Goal: Task Accomplishment & Management: Use online tool/utility

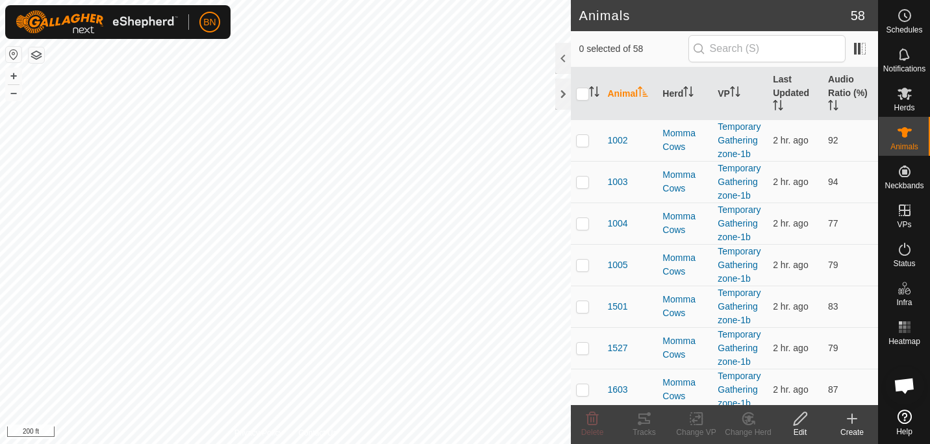
scroll to position [1646, 0]
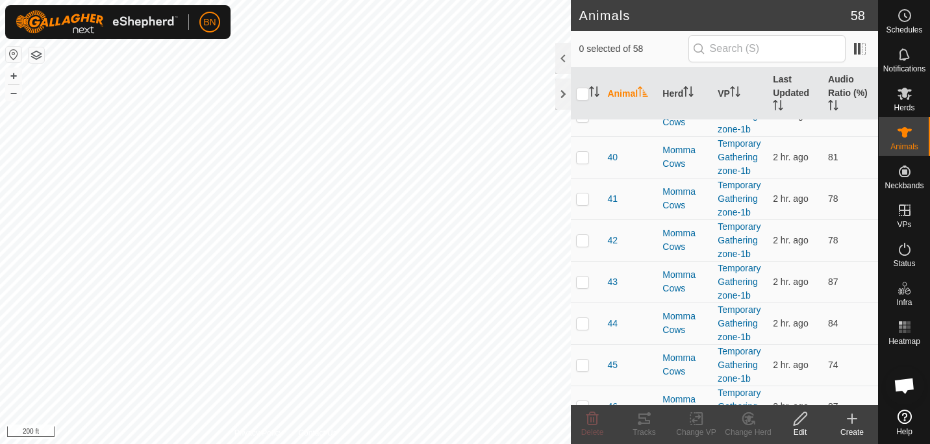
checkbox input "true"
click at [695, 423] on icon at bounding box center [696, 419] width 16 height 16
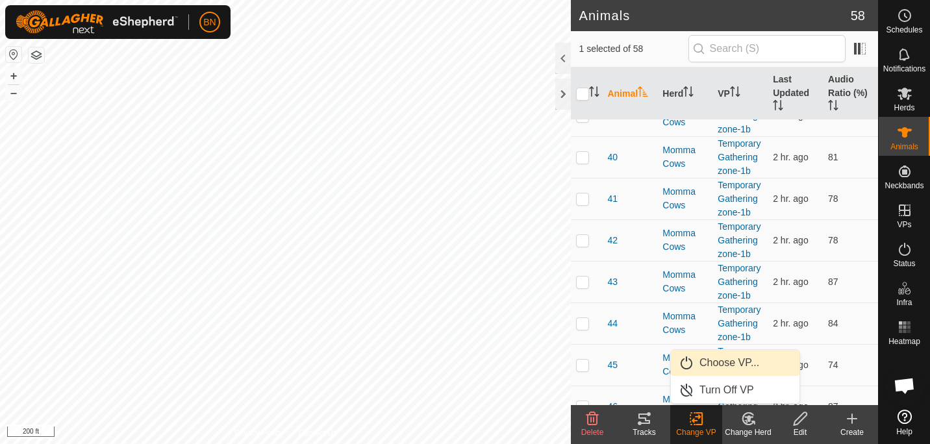
click at [723, 361] on link "Choose VP..." at bounding box center [735, 363] width 129 height 26
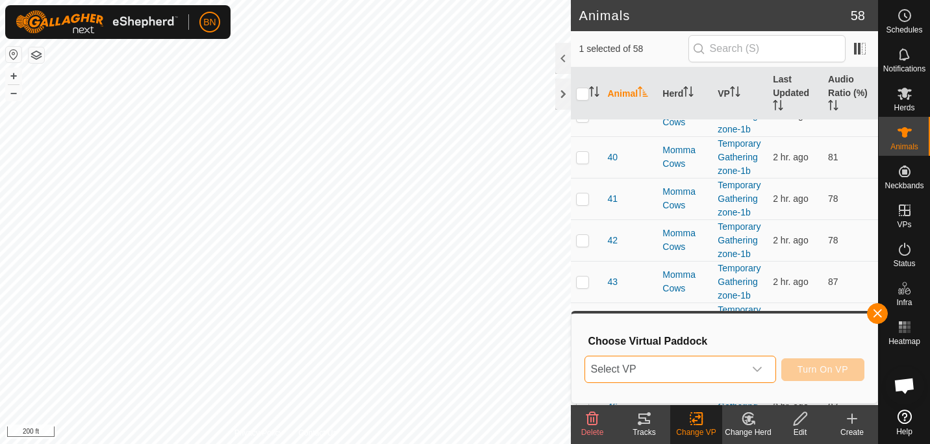
click at [723, 361] on span "Select VP" at bounding box center [664, 369] width 158 height 26
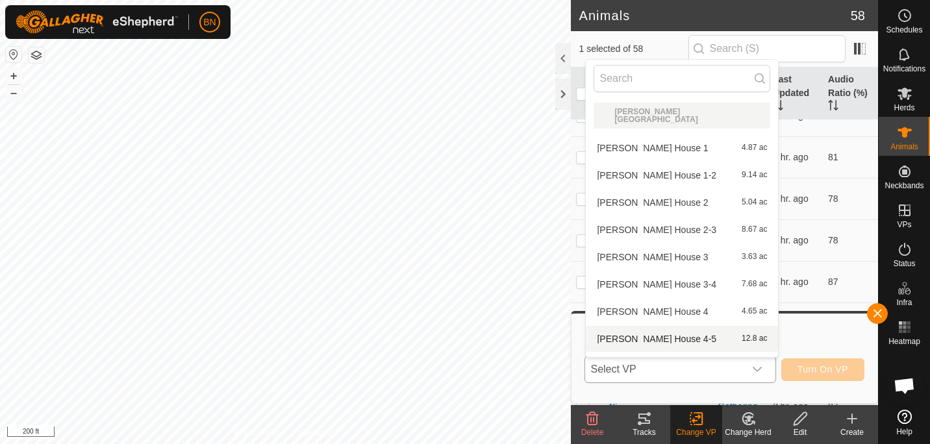
scroll to position [14, 0]
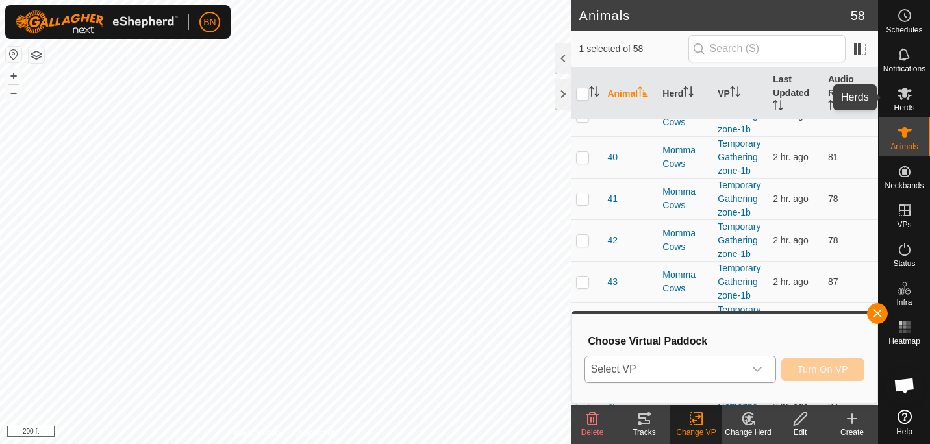
click at [897, 95] on icon at bounding box center [904, 94] width 16 height 16
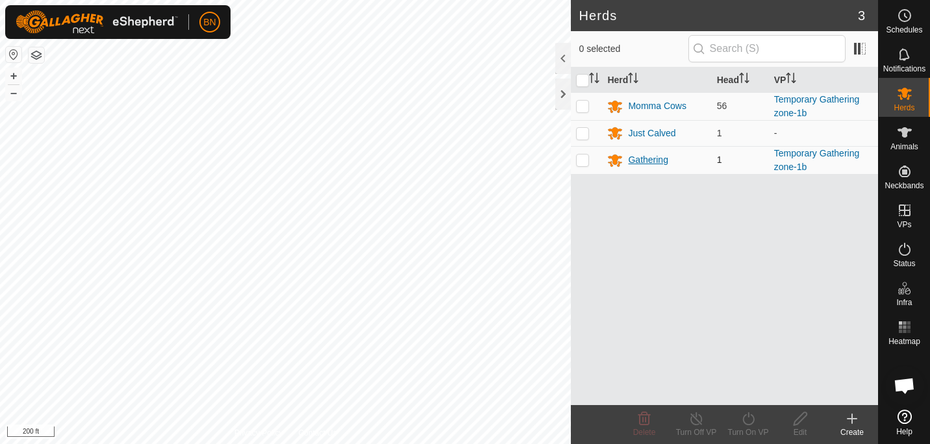
click at [641, 160] on div "Gathering" at bounding box center [648, 160] width 40 height 14
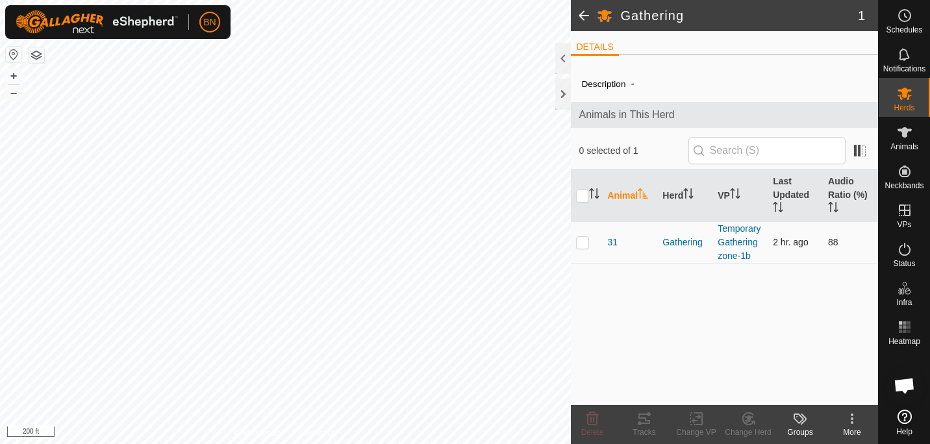
click at [585, 241] on p-checkbox at bounding box center [582, 242] width 13 height 10
checkbox input "true"
click at [697, 424] on icon at bounding box center [699, 419] width 6 height 12
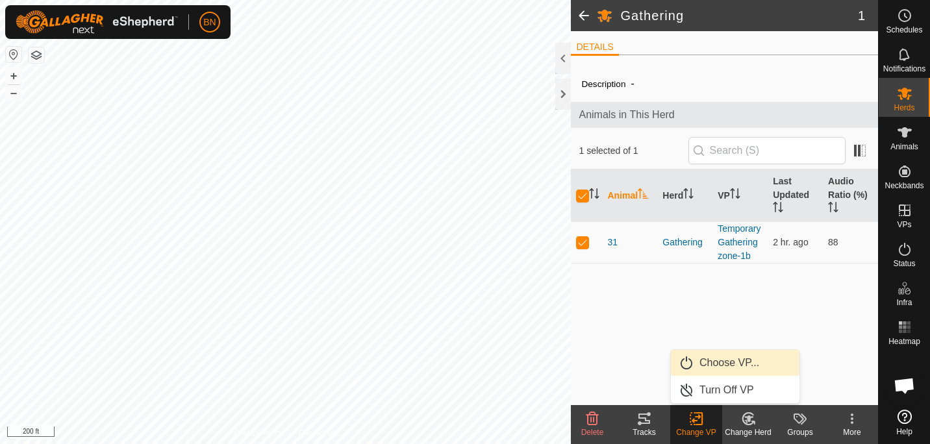
click at [722, 362] on link "Choose VP..." at bounding box center [735, 363] width 129 height 26
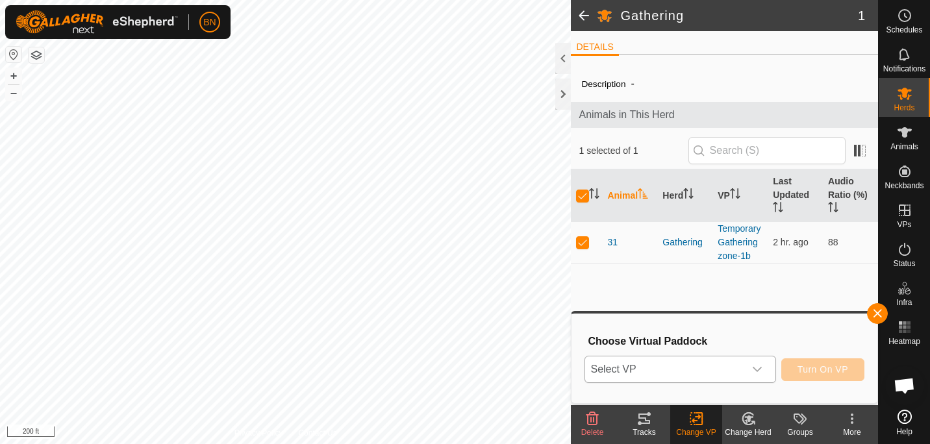
click at [761, 369] on icon "dropdown trigger" at bounding box center [757, 369] width 10 height 10
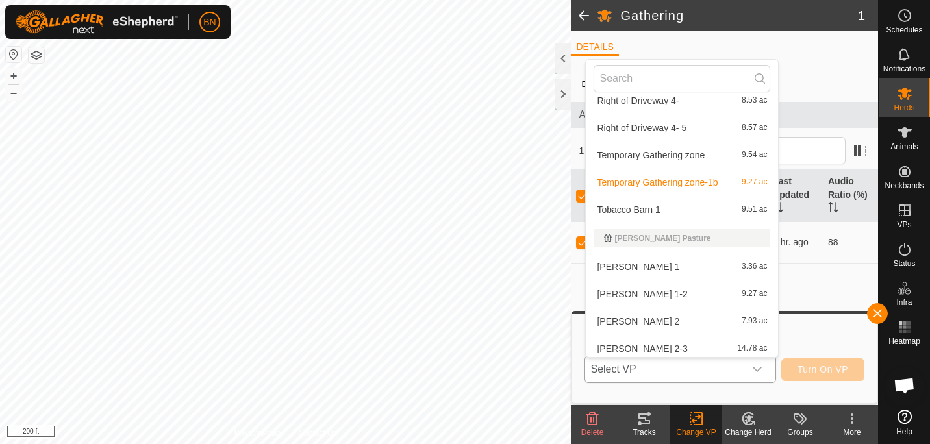
scroll to position [513, 0]
click at [700, 176] on li "Temporary Gathering zone-1b 9.27 ac" at bounding box center [682, 183] width 192 height 26
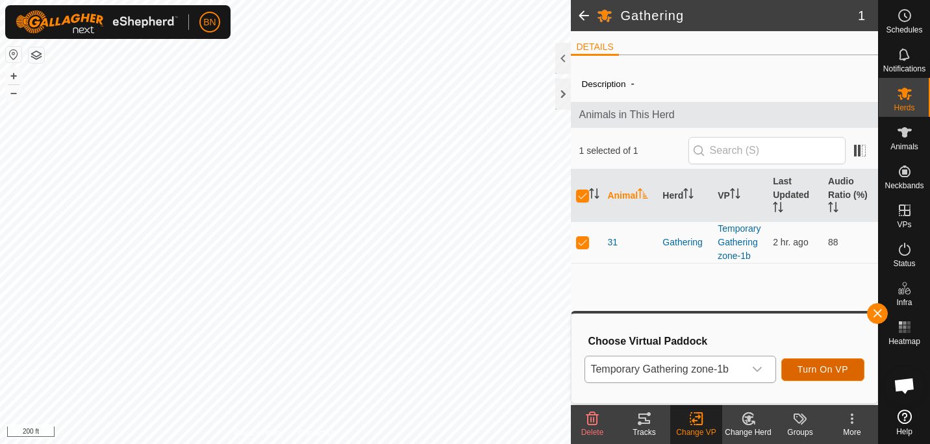
click at [827, 367] on span "Turn On VP" at bounding box center [822, 369] width 51 height 10
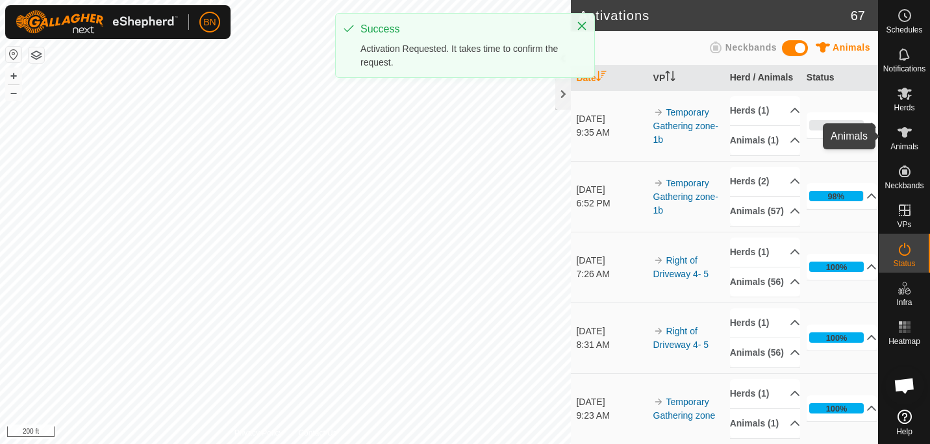
click at [911, 134] on icon at bounding box center [904, 133] width 16 height 16
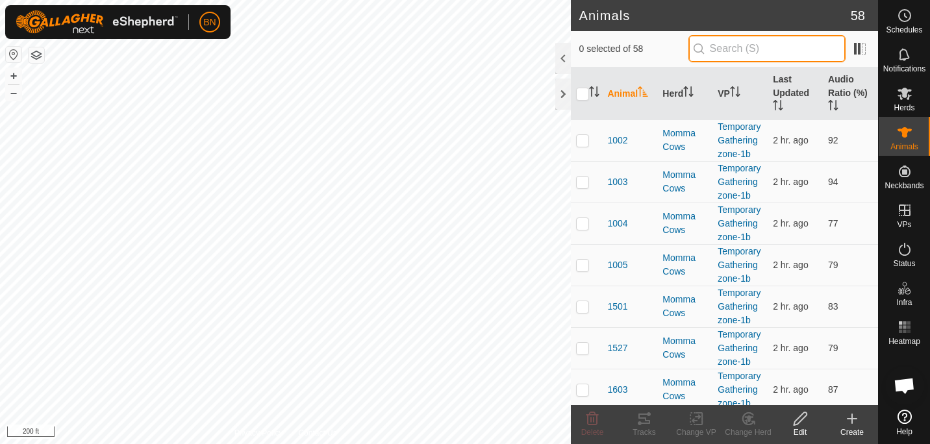
click at [743, 46] on input "text" at bounding box center [766, 48] width 157 height 27
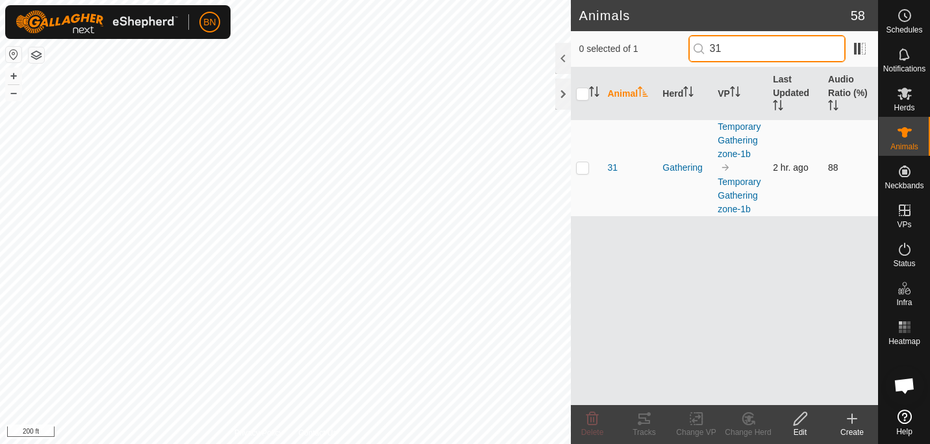
type input "31"
click at [587, 166] on p-checkbox at bounding box center [582, 167] width 13 height 10
checkbox input "true"
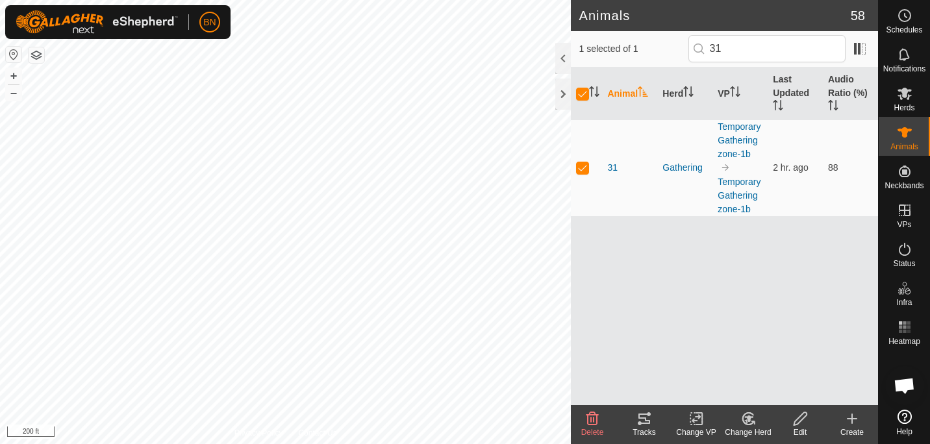
click at [797, 434] on div "Edit" at bounding box center [800, 432] width 52 height 12
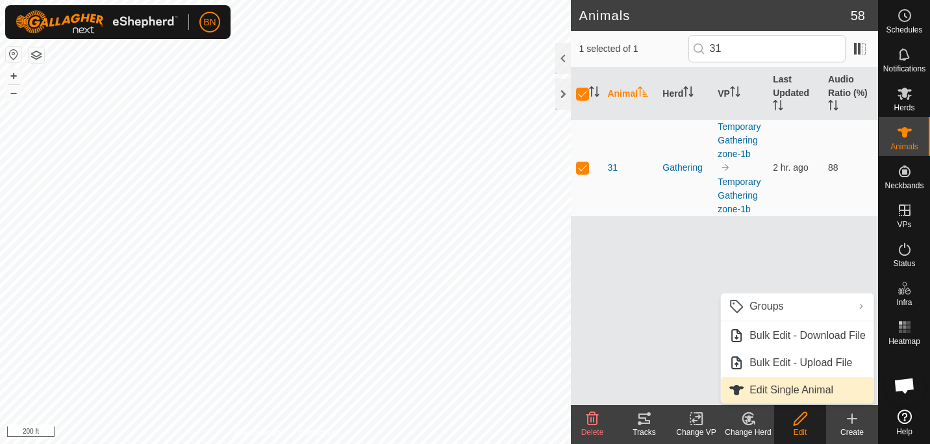
click at [795, 395] on link "Edit Single Animal" at bounding box center [797, 390] width 153 height 26
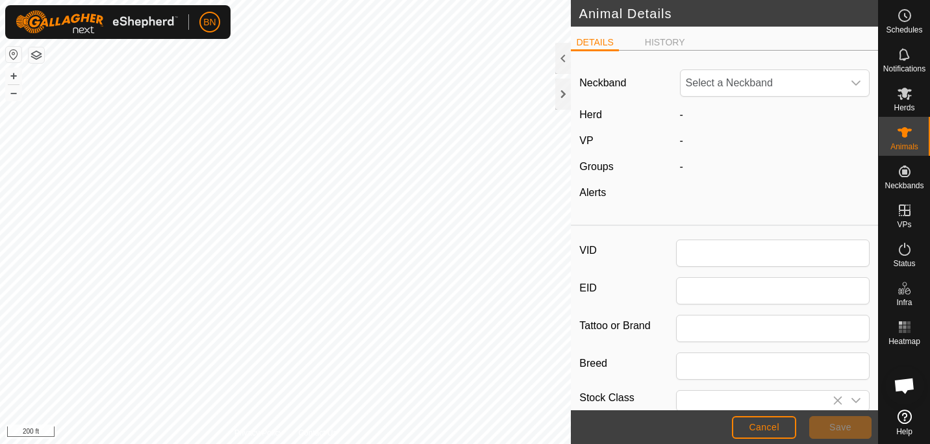
type input "31"
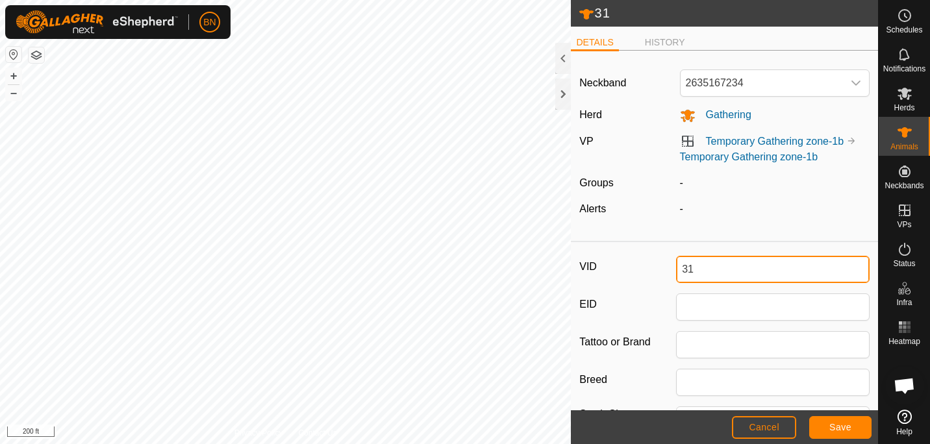
click at [711, 264] on input "31" at bounding box center [772, 269] width 193 height 27
type input "3"
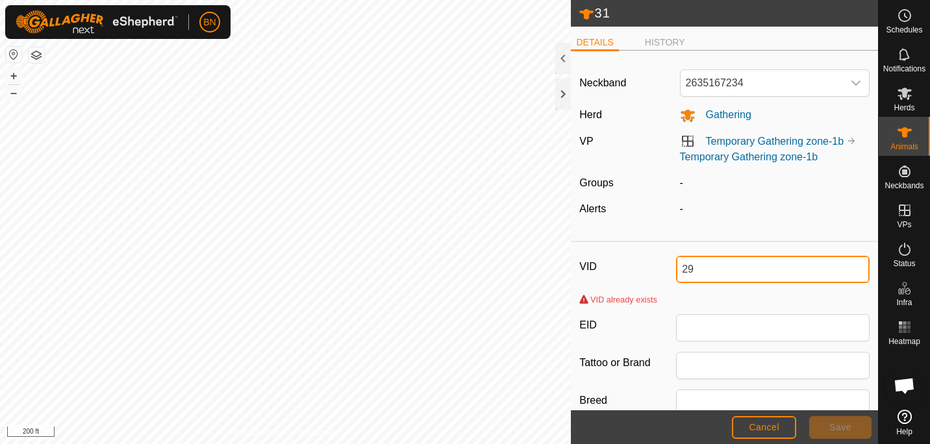
type input "29"
click at [758, 424] on span "Cancel" at bounding box center [763, 427] width 31 height 10
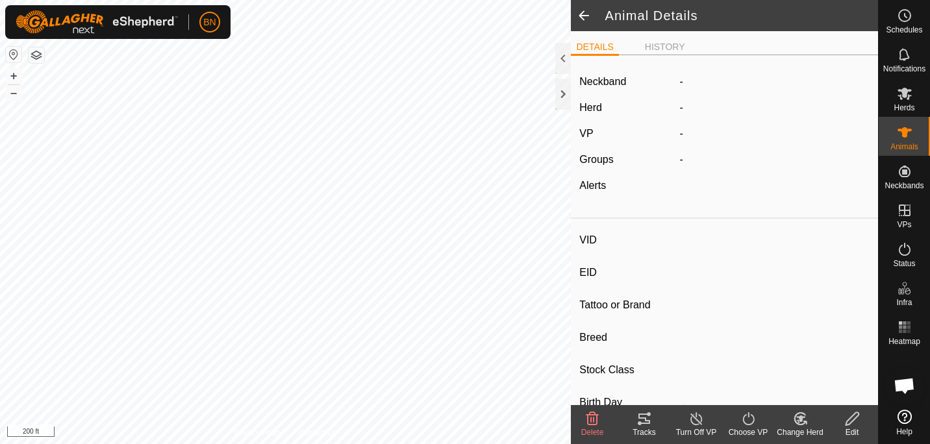
type input "31"
type input "-"
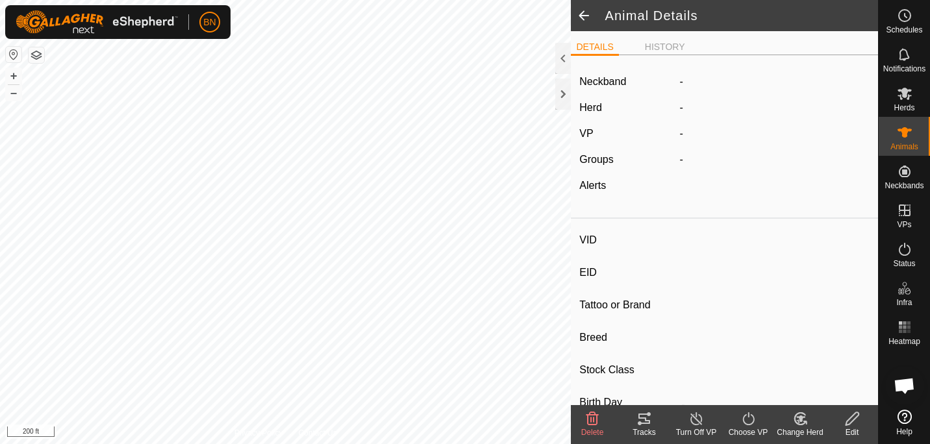
type input "-"
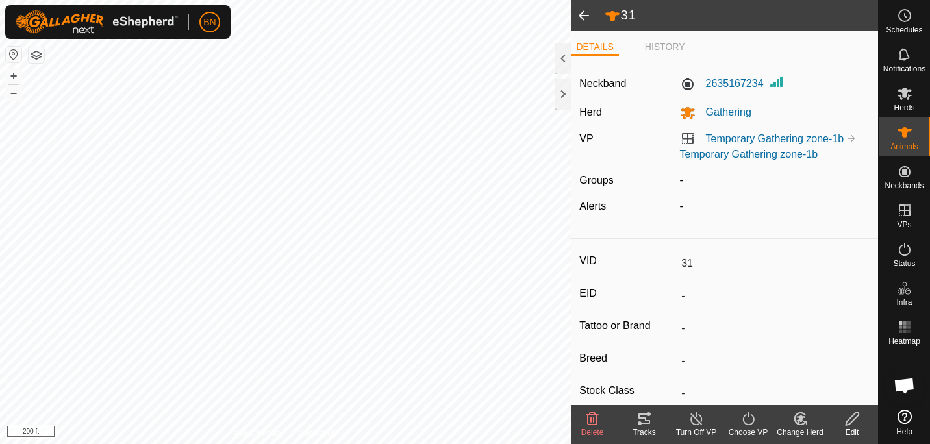
click at [577, 11] on span at bounding box center [584, 15] width 26 height 31
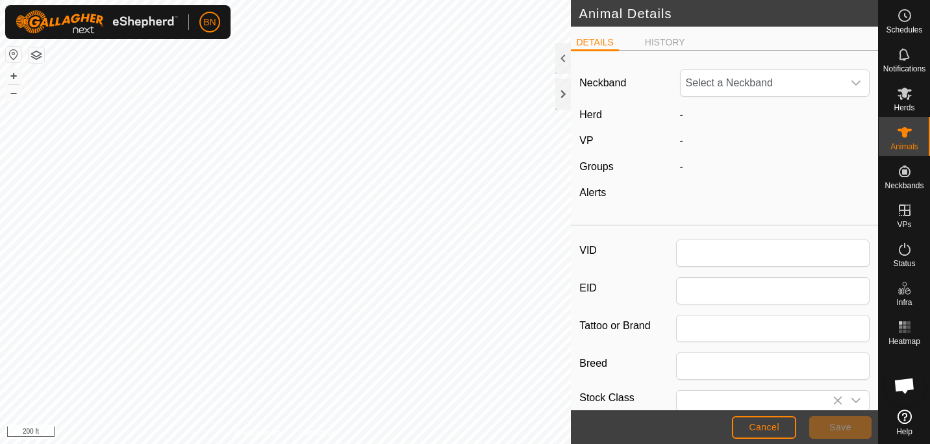
type input "31"
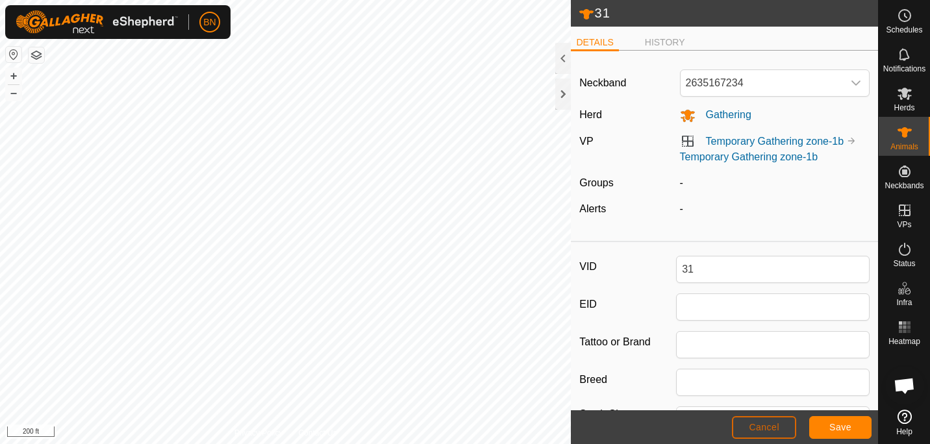
click at [768, 430] on span "Cancel" at bounding box center [763, 427] width 31 height 10
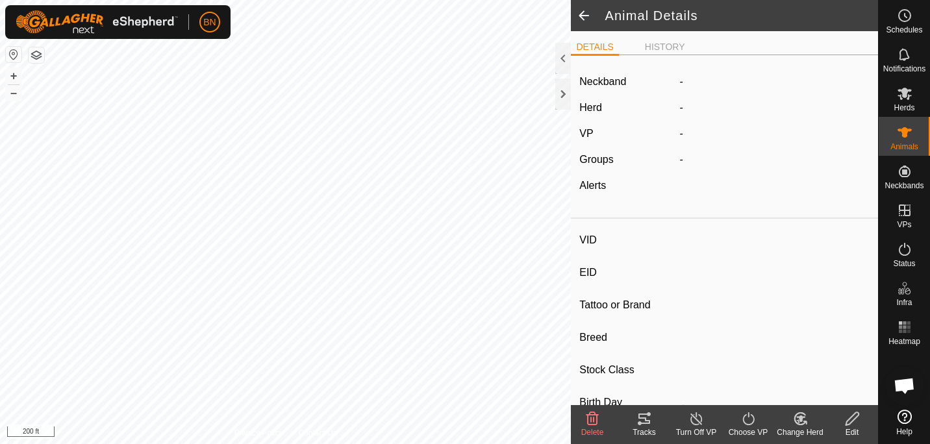
type input "31"
type input "-"
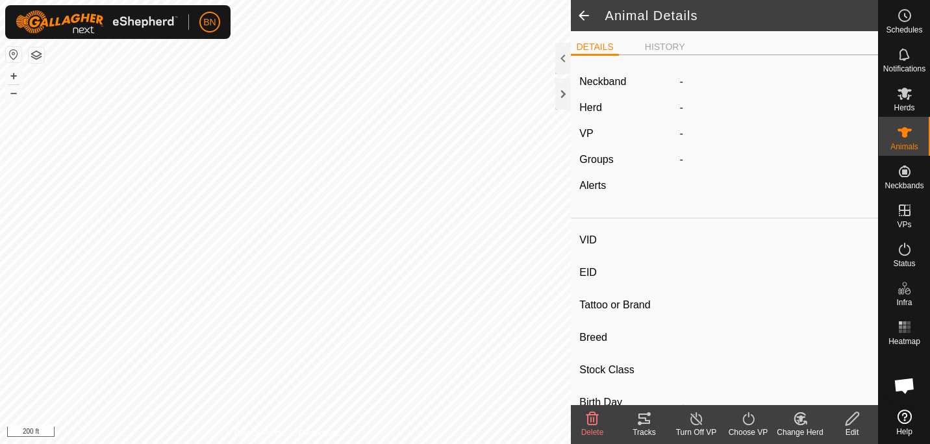
type input "-"
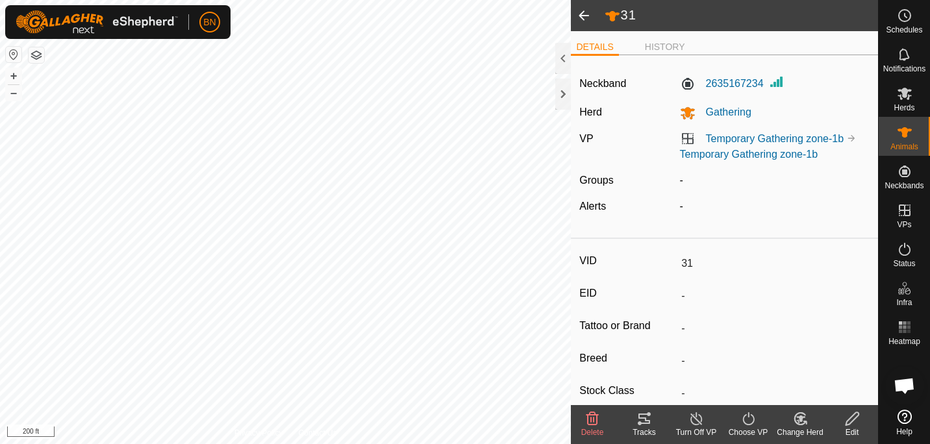
click at [583, 11] on span at bounding box center [584, 15] width 26 height 31
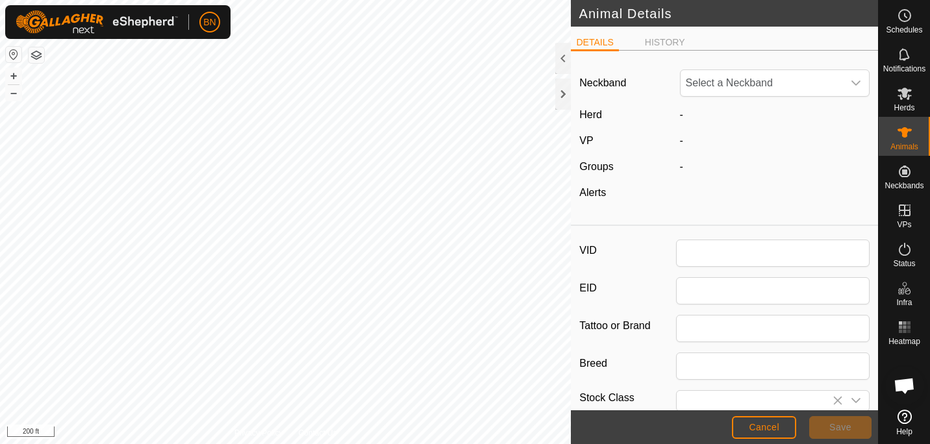
type input "31"
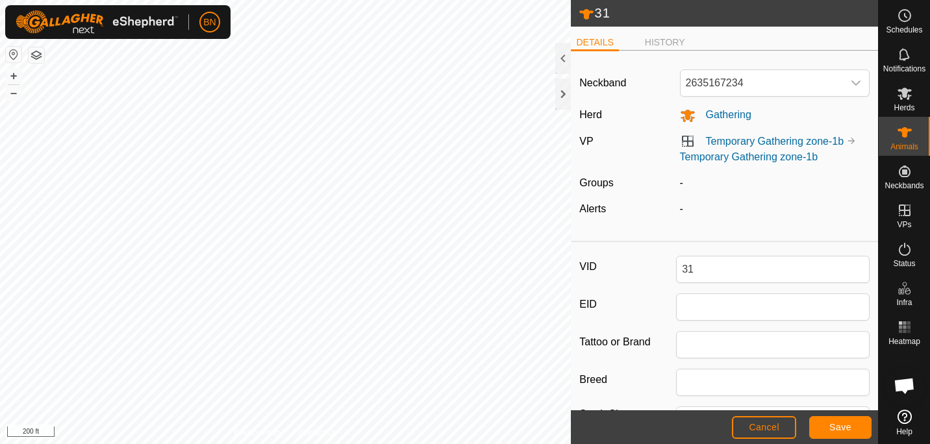
click at [583, 11] on icon at bounding box center [586, 14] width 14 height 10
click at [906, 129] on icon at bounding box center [904, 132] width 14 height 10
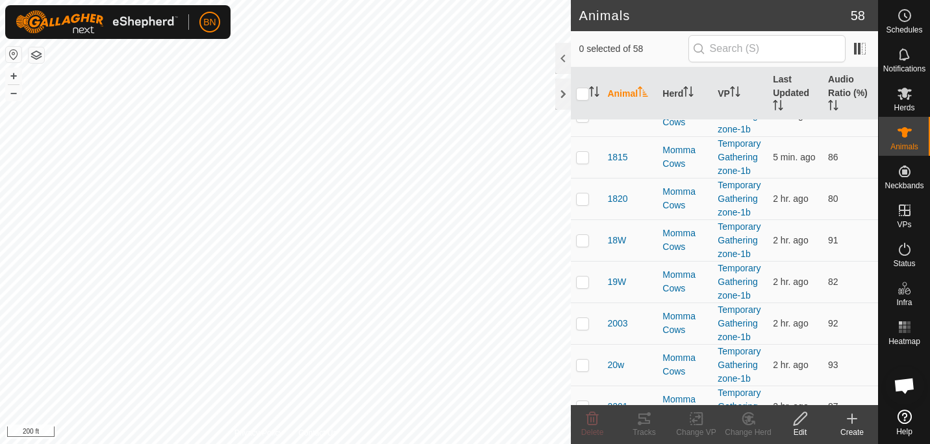
scroll to position [616, 0]
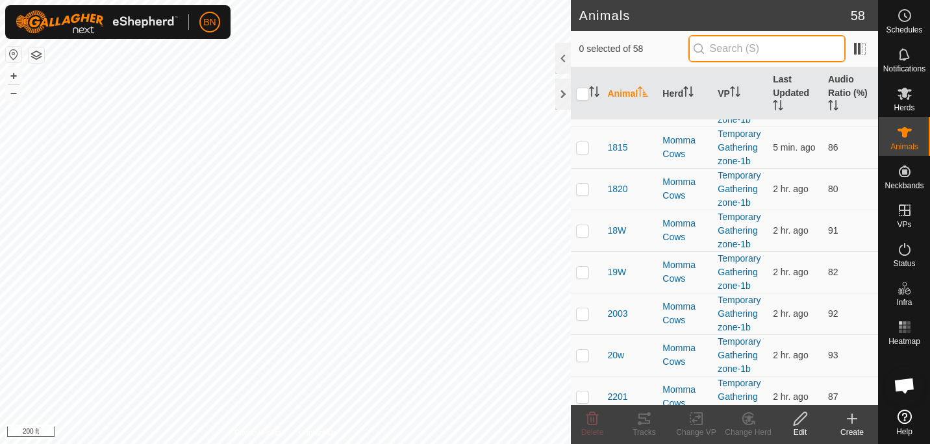
click at [735, 36] on input "text" at bounding box center [766, 48] width 157 height 27
click at [734, 51] on input "text" at bounding box center [766, 48] width 157 height 27
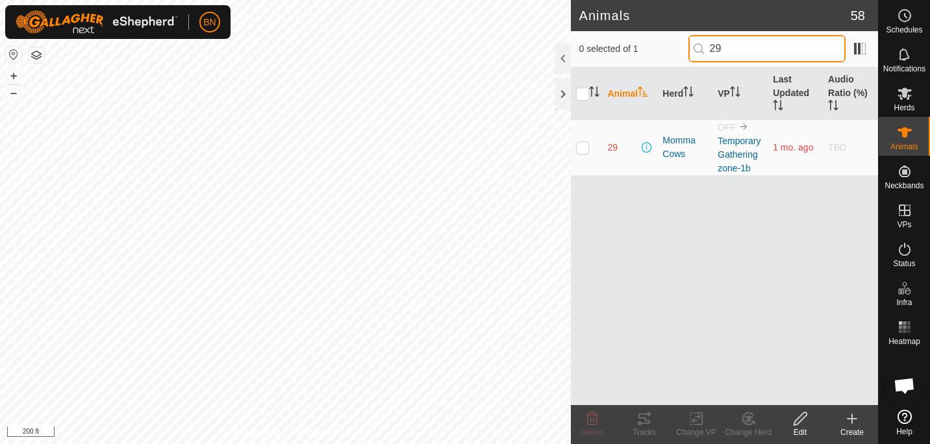
type input "29"
click at [585, 151] on p-checkbox at bounding box center [582, 147] width 13 height 10
checkbox input "true"
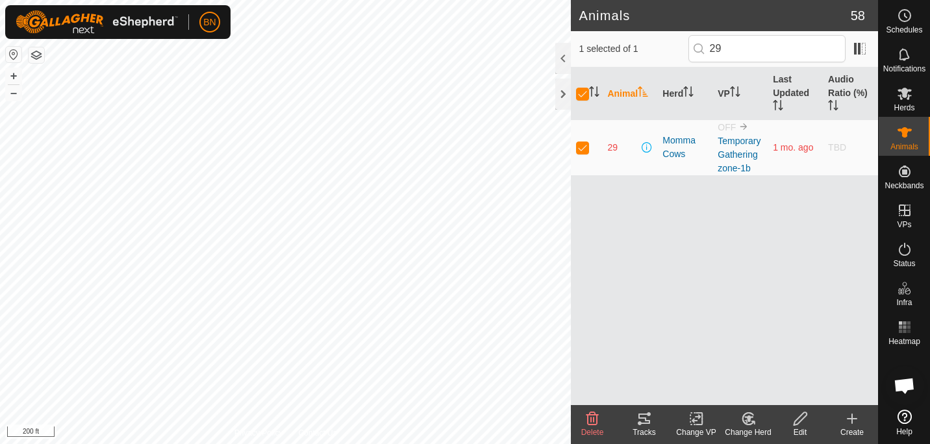
click at [808, 432] on div "Edit" at bounding box center [800, 432] width 52 height 12
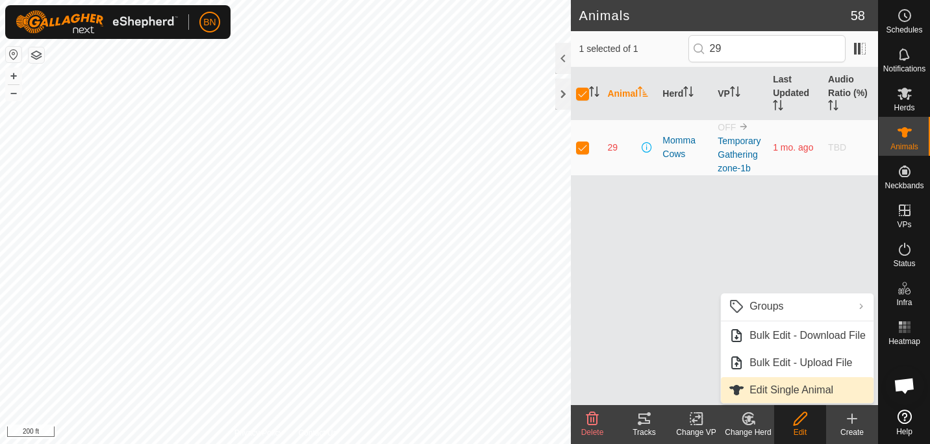
click at [780, 384] on link "Edit Single Animal" at bounding box center [797, 390] width 153 height 26
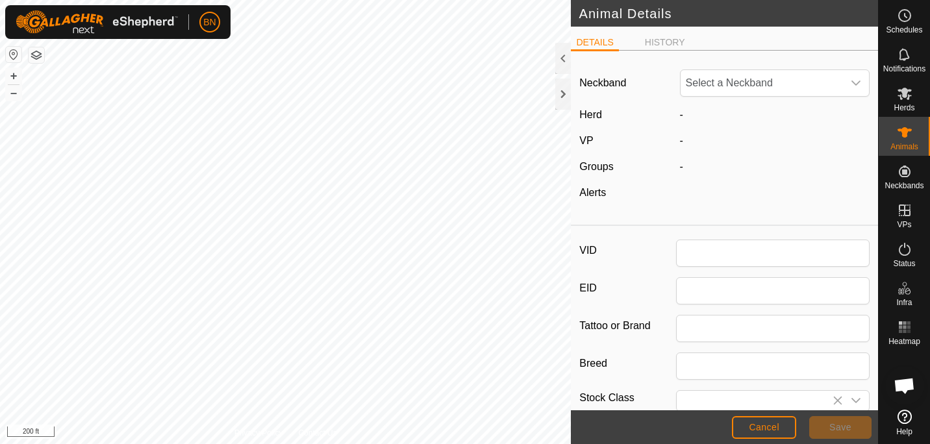
type input "29"
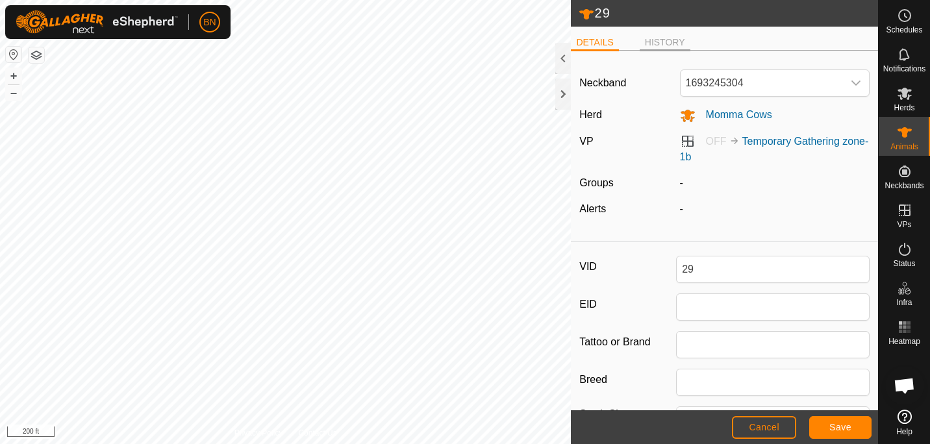
click at [651, 43] on li "HISTORY" at bounding box center [664, 44] width 51 height 16
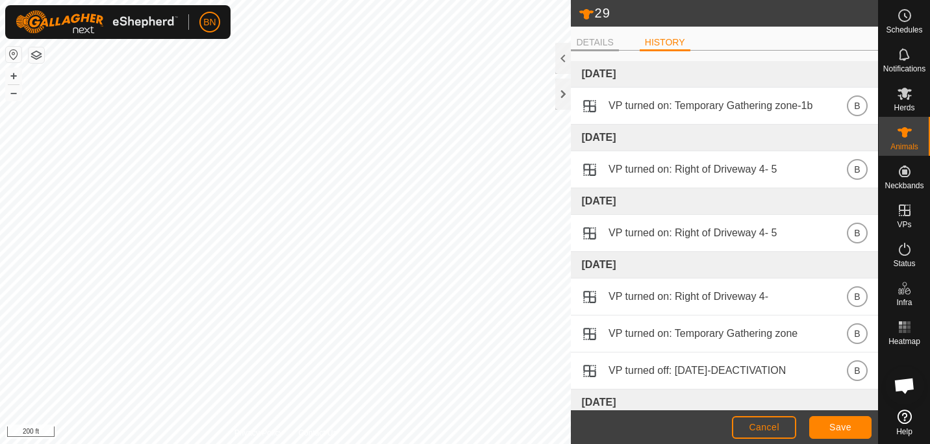
click at [596, 38] on li "DETAILS" at bounding box center [594, 44] width 47 height 16
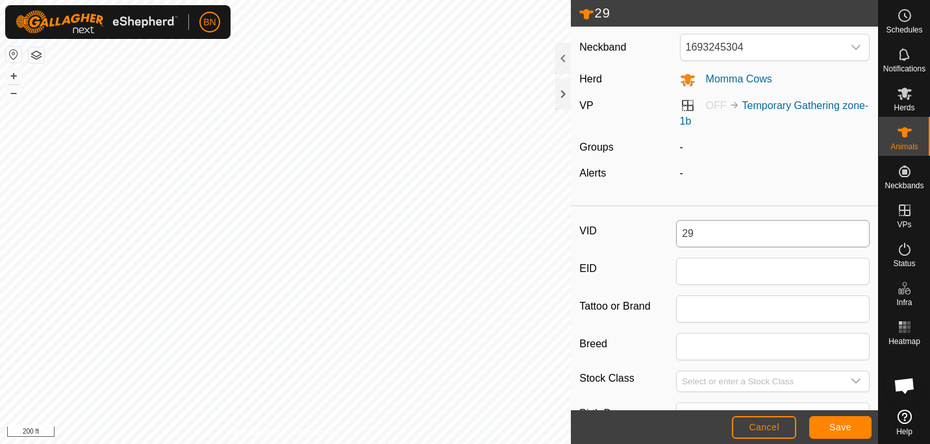
scroll to position [35, 0]
drag, startPoint x: 709, startPoint y: 235, endPoint x: 645, endPoint y: 233, distance: 63.6
click at [645, 233] on div "VID 29" at bounding box center [724, 234] width 290 height 27
type input "b"
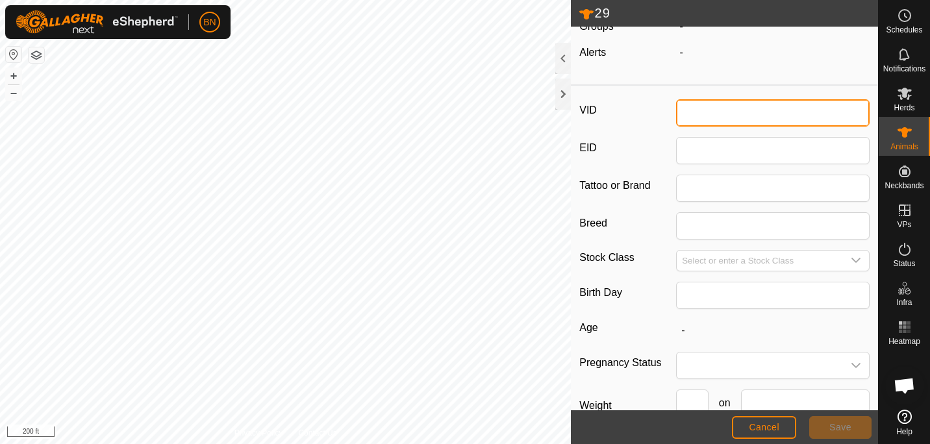
scroll to position [0, 0]
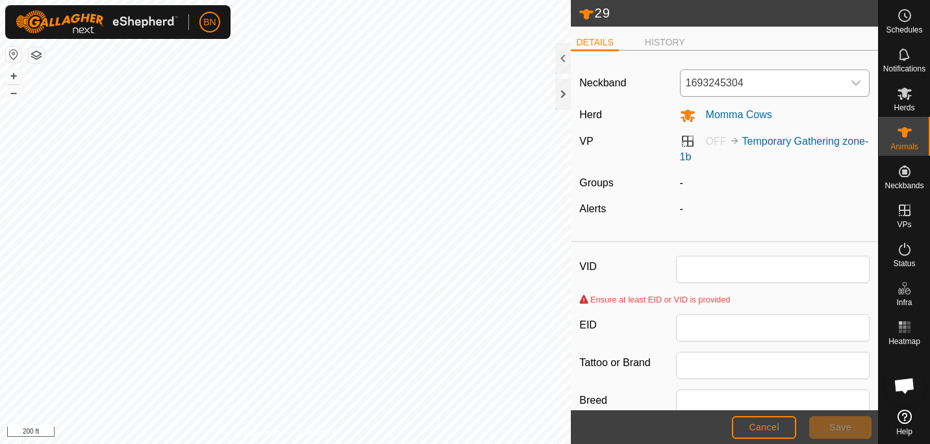
click at [843, 86] on div "dropdown trigger" at bounding box center [856, 83] width 26 height 26
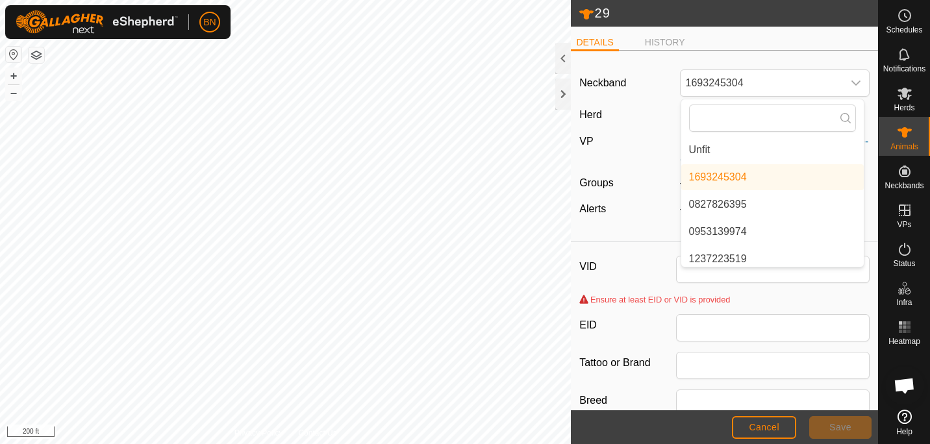
click at [632, 273] on label "VID" at bounding box center [627, 267] width 97 height 22
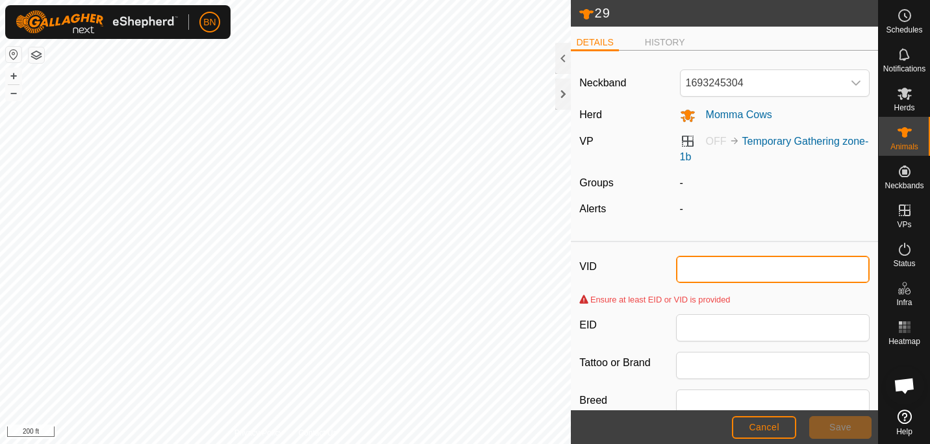
click at [676, 273] on input "VID" at bounding box center [772, 269] width 193 height 27
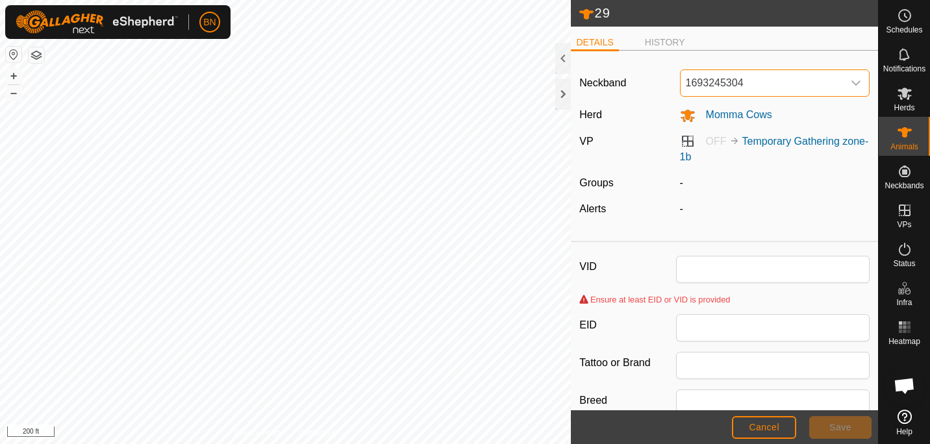
click at [813, 85] on span "1693245304" at bounding box center [761, 83] width 163 height 26
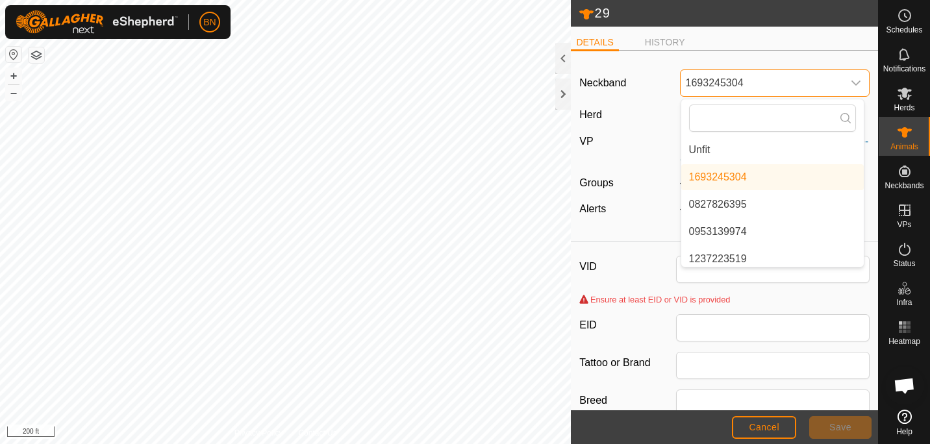
click at [813, 85] on span "1693245304" at bounding box center [761, 83] width 163 height 26
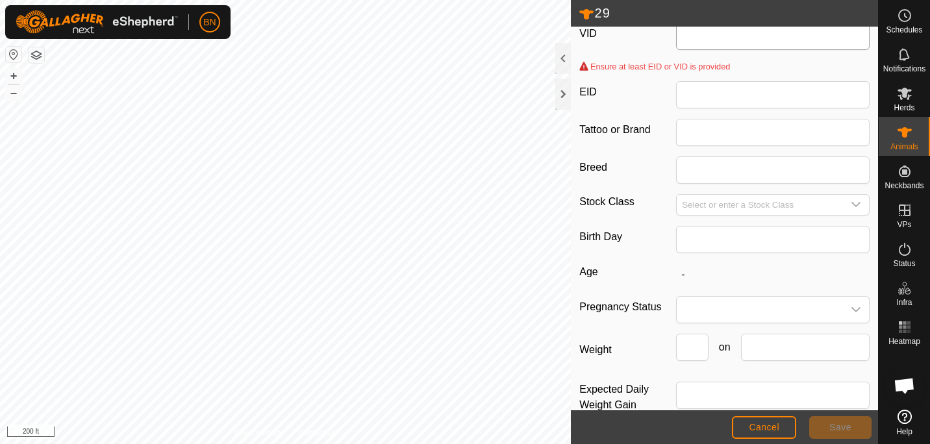
scroll to position [260, 0]
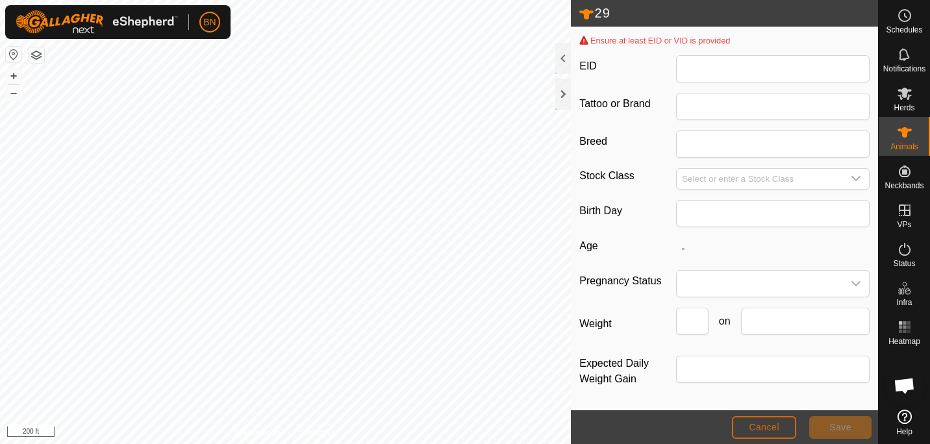
click at [754, 422] on span "Cancel" at bounding box center [763, 427] width 31 height 10
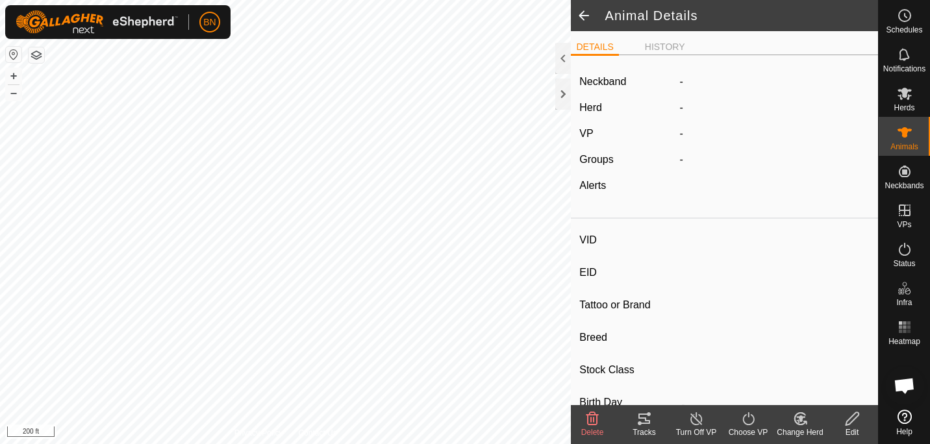
type input "29"
type input "-"
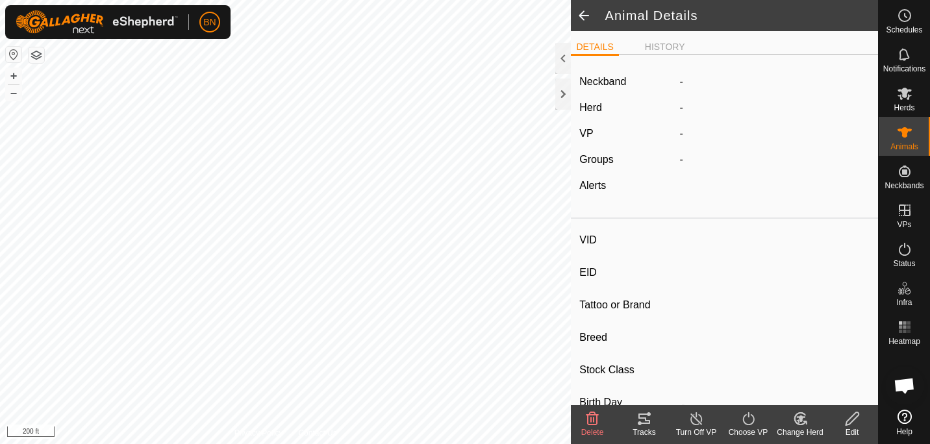
type input "-"
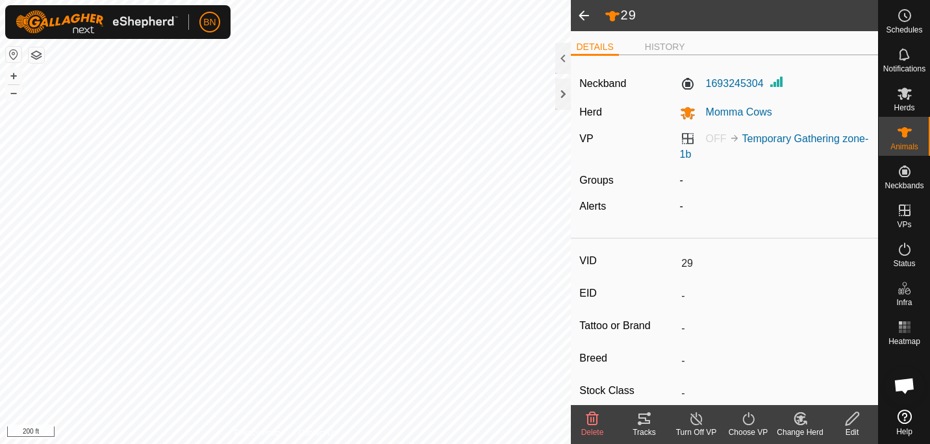
click at [754, 421] on icon at bounding box center [748, 419] width 16 height 16
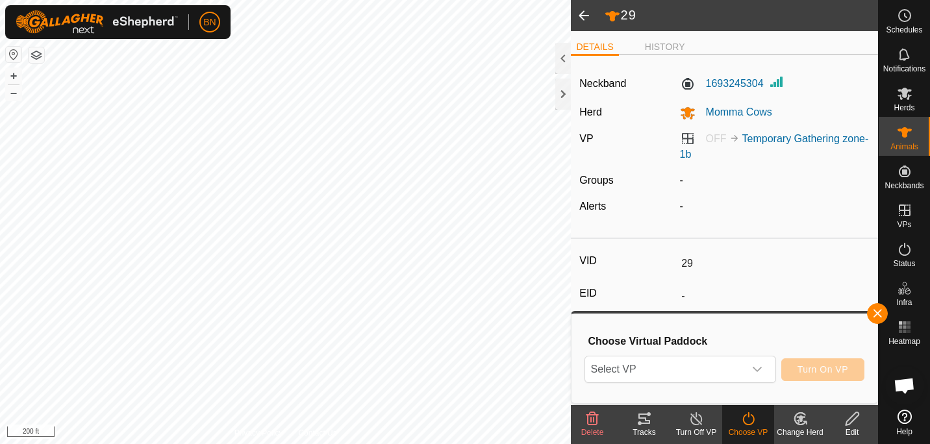
click at [591, 420] on icon at bounding box center [592, 418] width 12 height 13
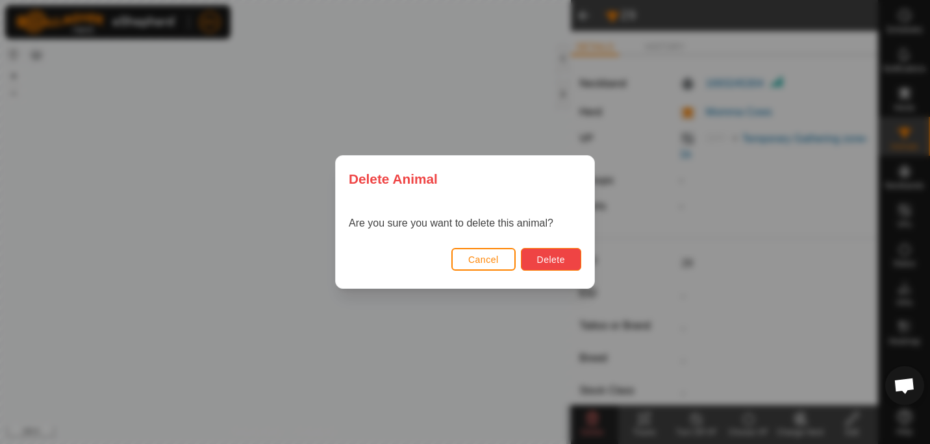
click at [539, 250] on button "Delete" at bounding box center [551, 259] width 60 height 23
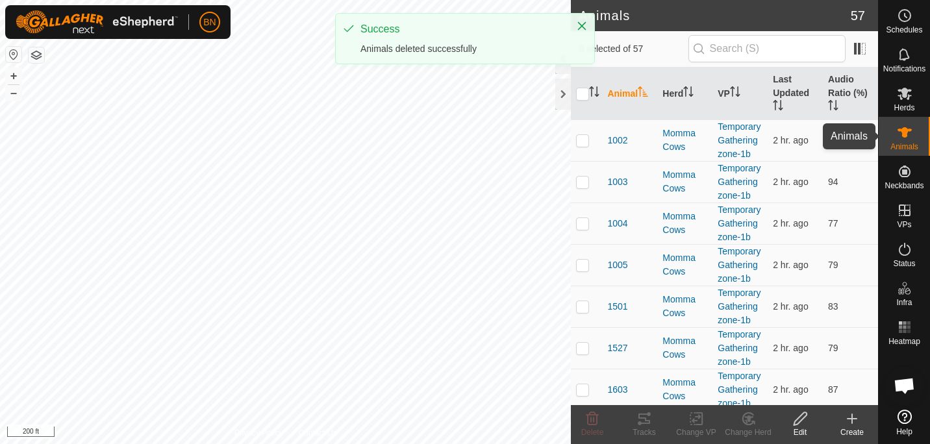
click at [900, 135] on icon at bounding box center [904, 133] width 16 height 16
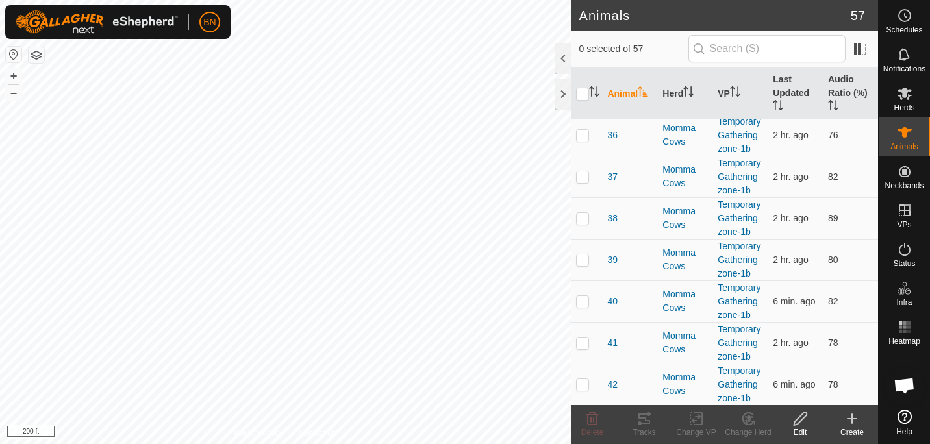
scroll to position [1505, 0]
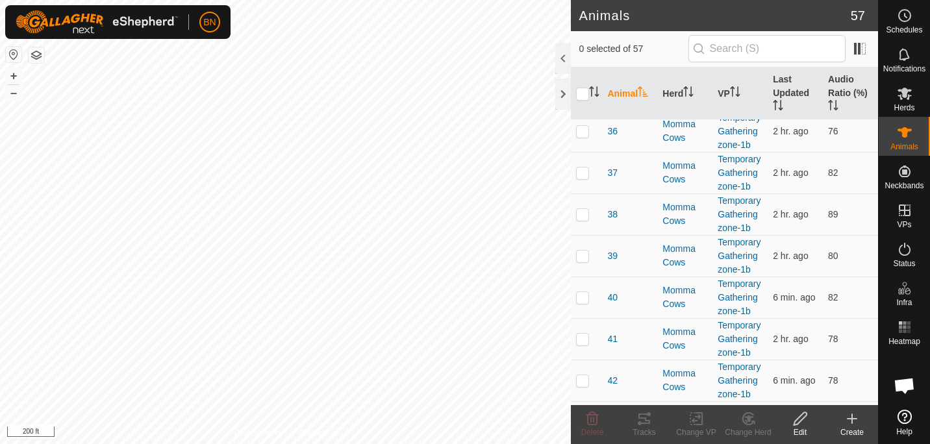
checkbox input "true"
click at [850, 427] on div "Create" at bounding box center [852, 432] width 52 height 12
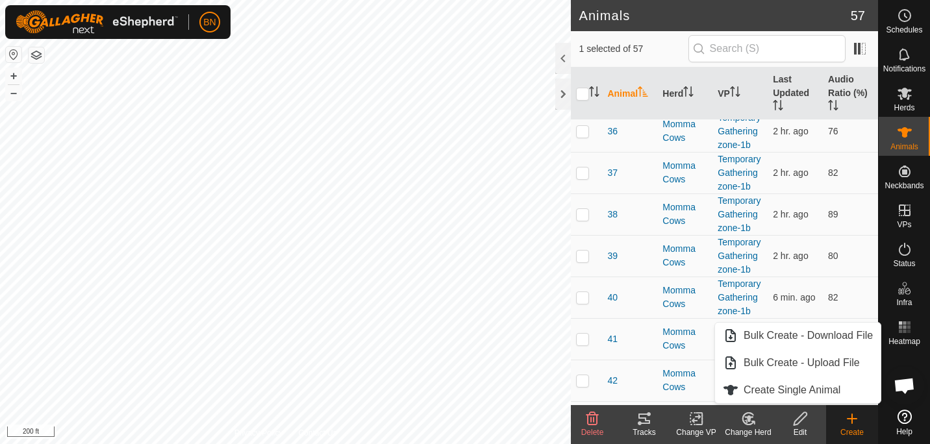
click at [800, 414] on icon at bounding box center [800, 419] width 16 height 16
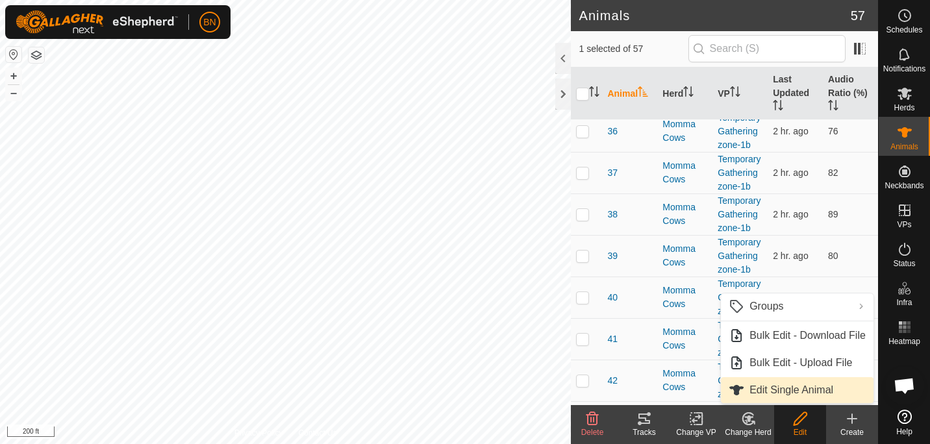
click at [795, 390] on link "Edit Single Animal" at bounding box center [797, 390] width 153 height 26
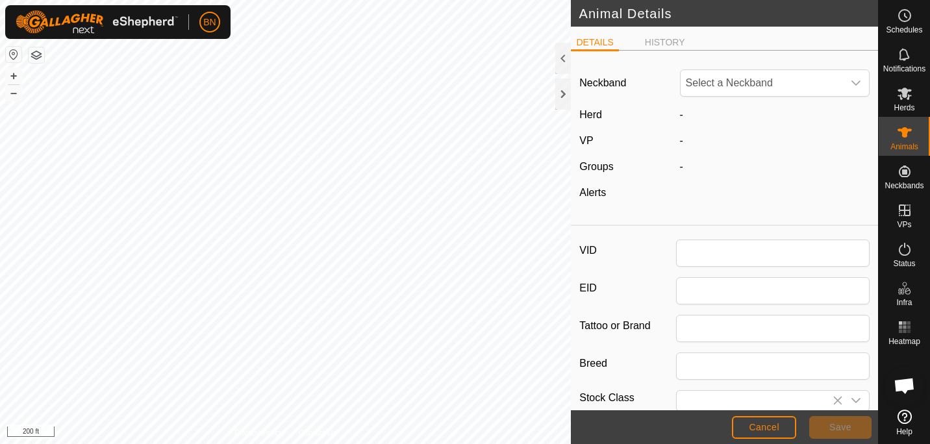
type input "31"
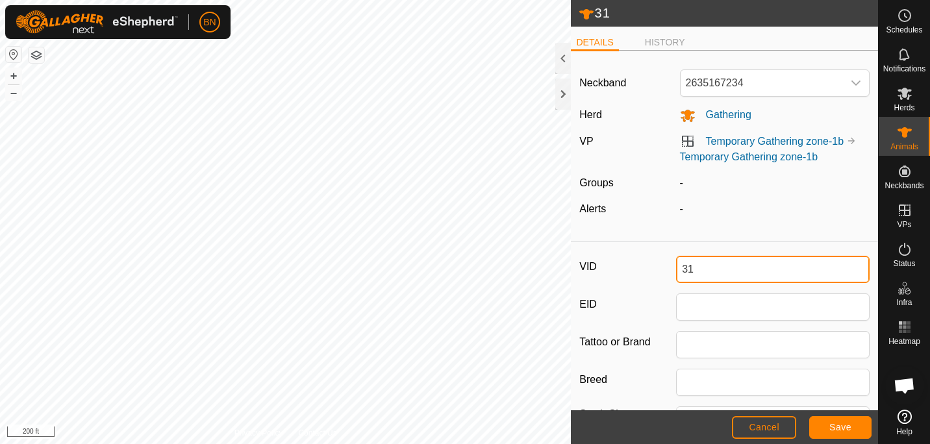
click at [709, 274] on input "31" at bounding box center [772, 269] width 193 height 27
type input "3"
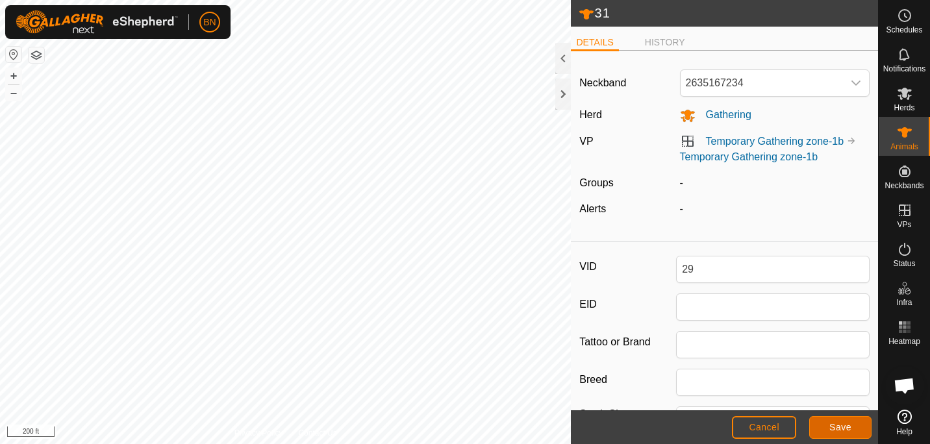
click at [839, 422] on span "Save" at bounding box center [840, 427] width 22 height 10
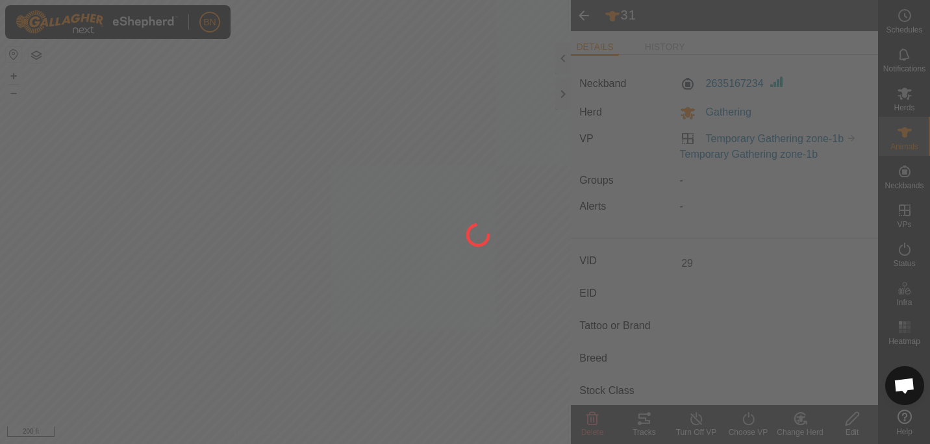
type input "29"
type input "-"
type input "0 kg"
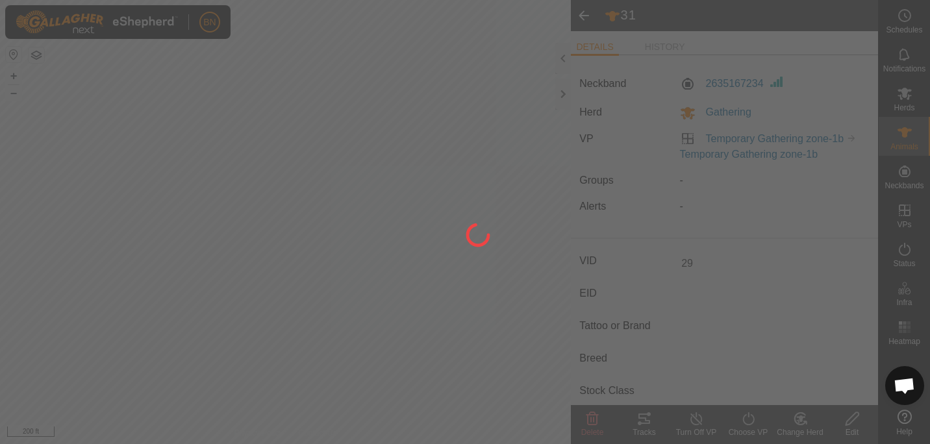
type input "-"
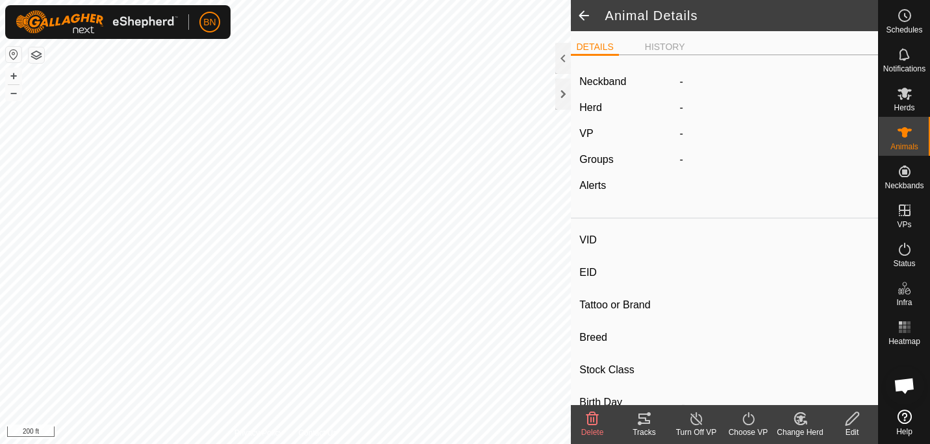
type input "2210"
type input "-"
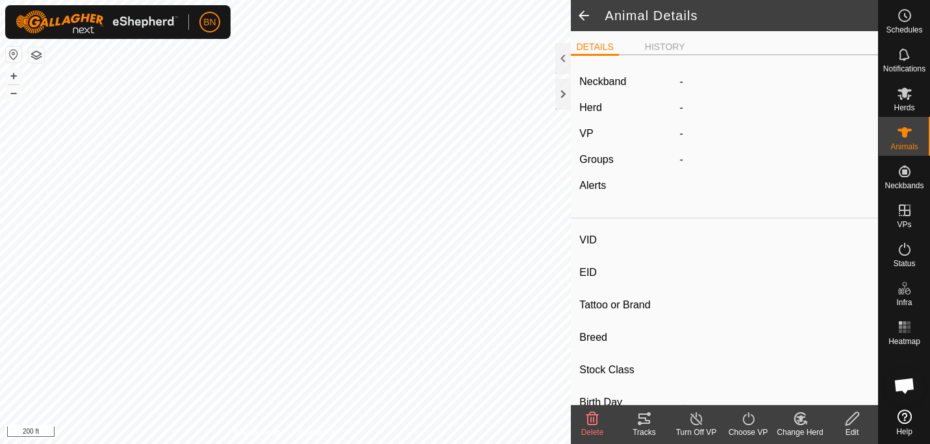
type input "-"
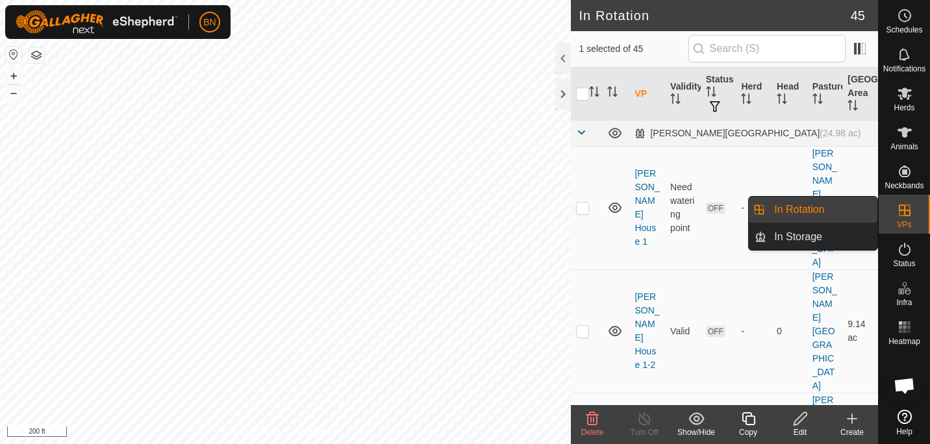
click at [834, 206] on link "In Rotation" at bounding box center [821, 210] width 111 height 26
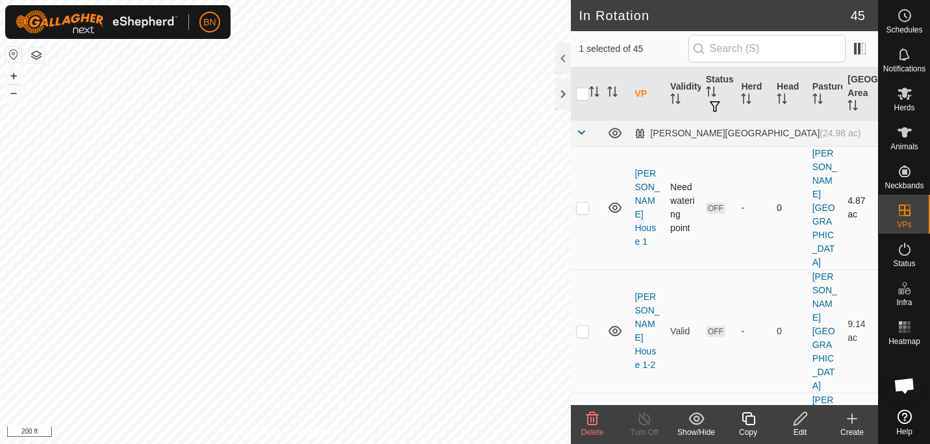
checkbox input "false"
checkbox input "true"
checkbox input "false"
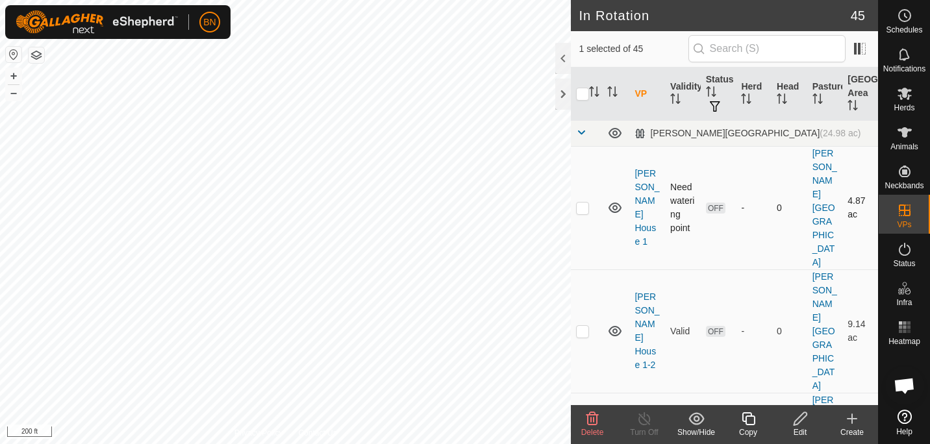
checkbox input "true"
checkbox input "false"
checkbox input "true"
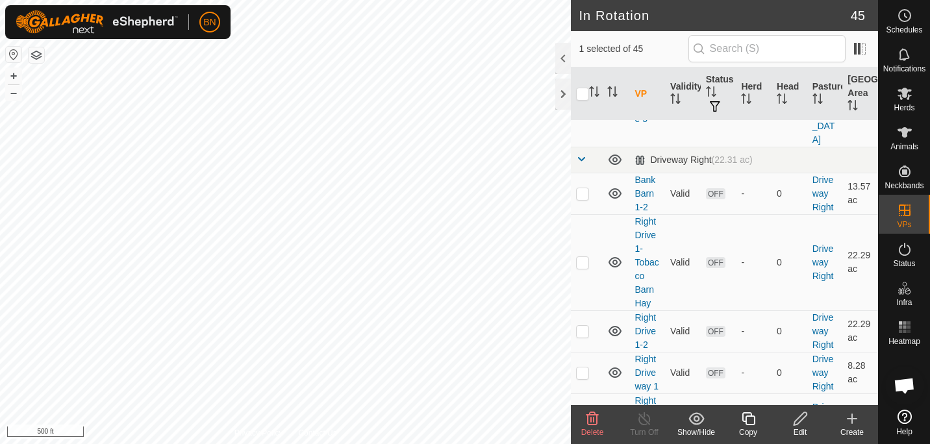
scroll to position [1110, 0]
checkbox input "true"
checkbox input "false"
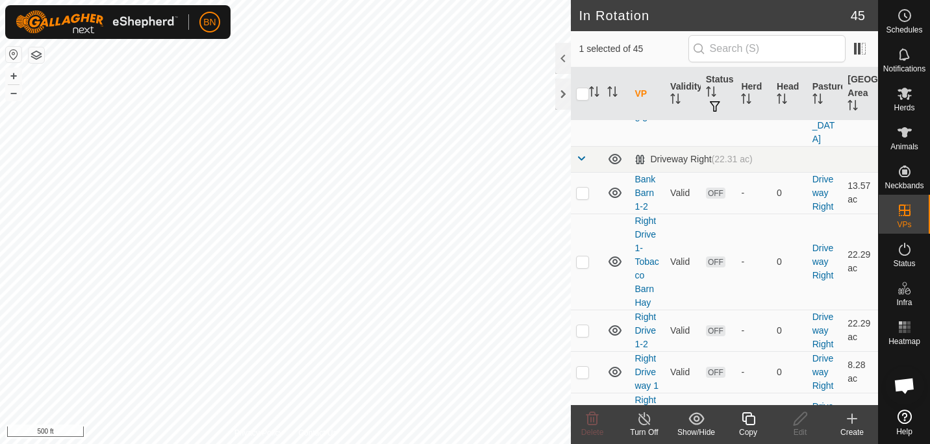
checkbox input "false"
checkbox input "true"
click at [899, 93] on icon at bounding box center [904, 94] width 16 height 16
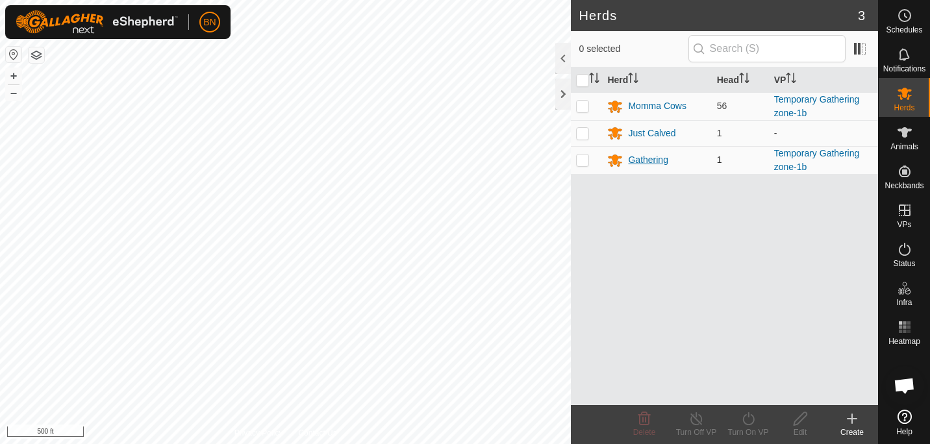
click at [635, 160] on div "Gathering" at bounding box center [648, 160] width 40 height 14
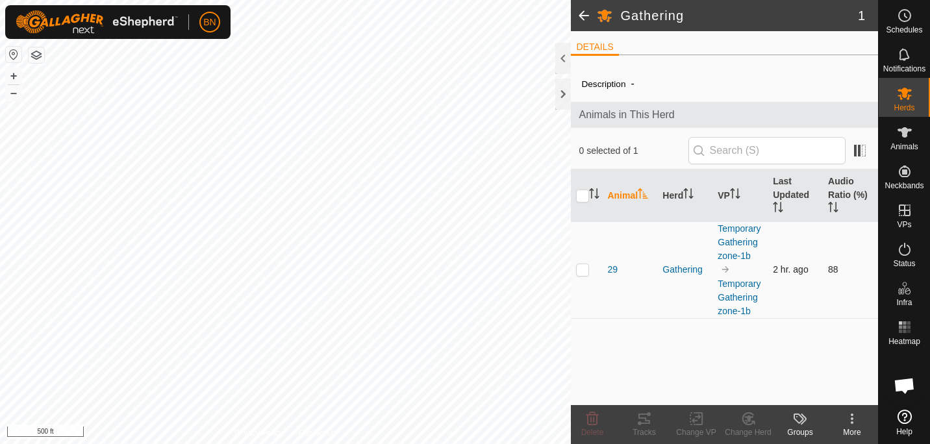
click at [578, 273] on p-checkbox at bounding box center [582, 269] width 13 height 10
checkbox input "true"
click at [745, 422] on icon at bounding box center [748, 419] width 16 height 16
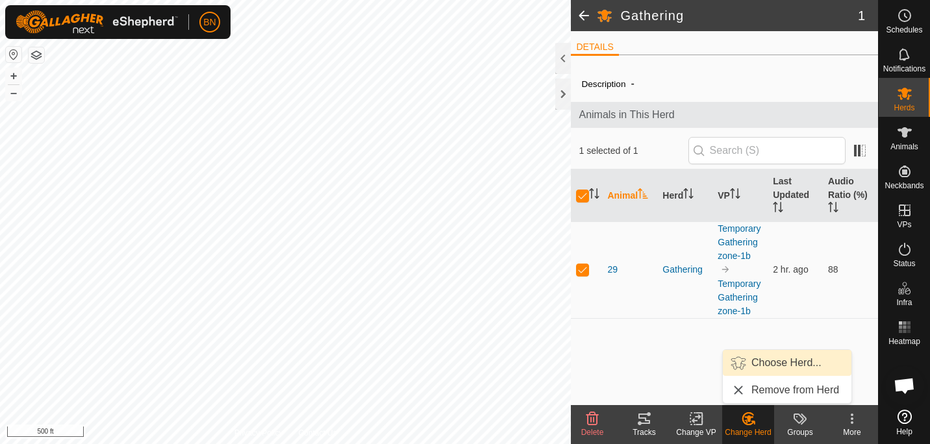
click at [784, 351] on link "Choose Herd..." at bounding box center [787, 363] width 129 height 26
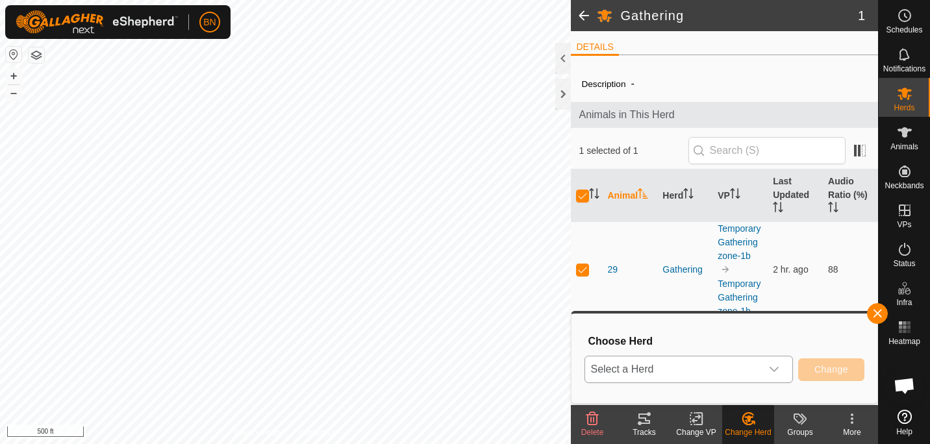
click at [771, 375] on div "dropdown trigger" at bounding box center [774, 369] width 26 height 26
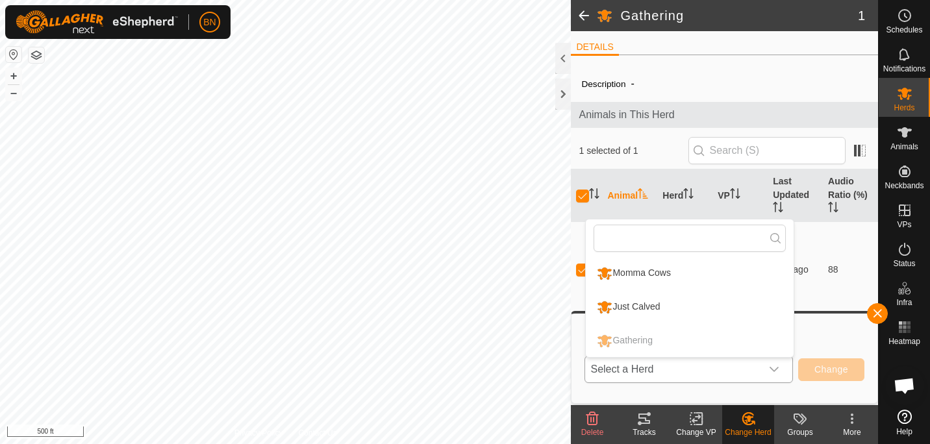
click at [698, 277] on li "Momma Cows" at bounding box center [690, 273] width 208 height 32
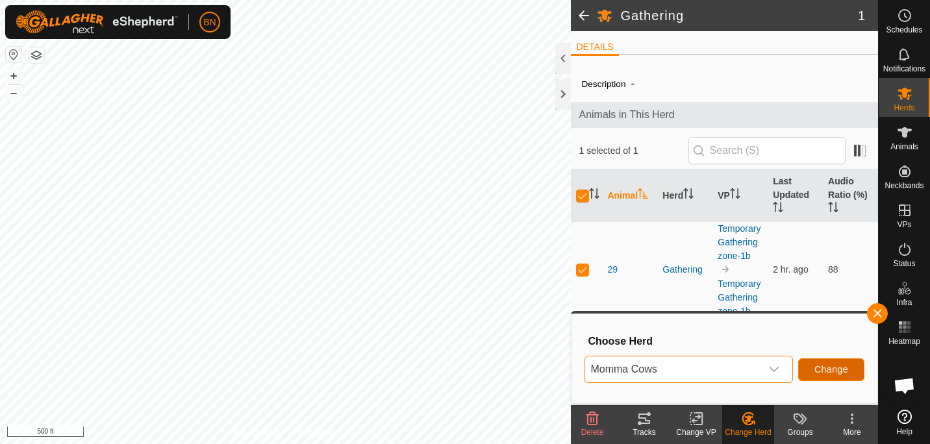
click at [819, 370] on span "Change" at bounding box center [831, 369] width 34 height 10
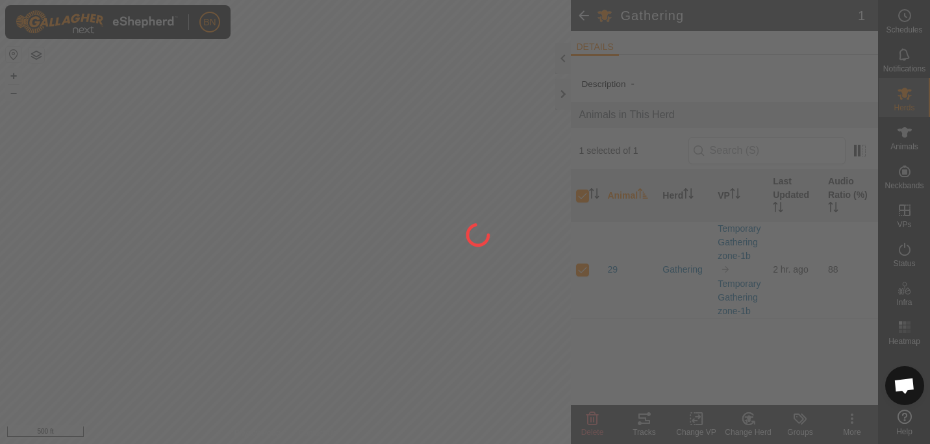
checkbox input "false"
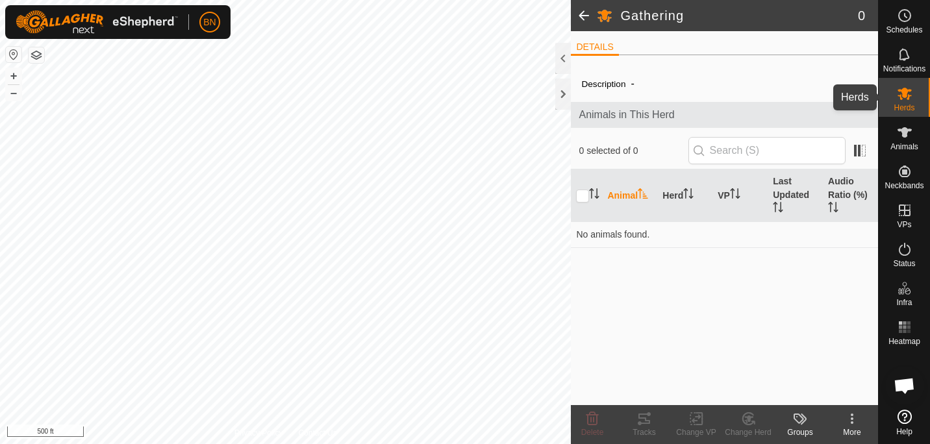
click at [887, 91] on div "Herds" at bounding box center [903, 97] width 51 height 39
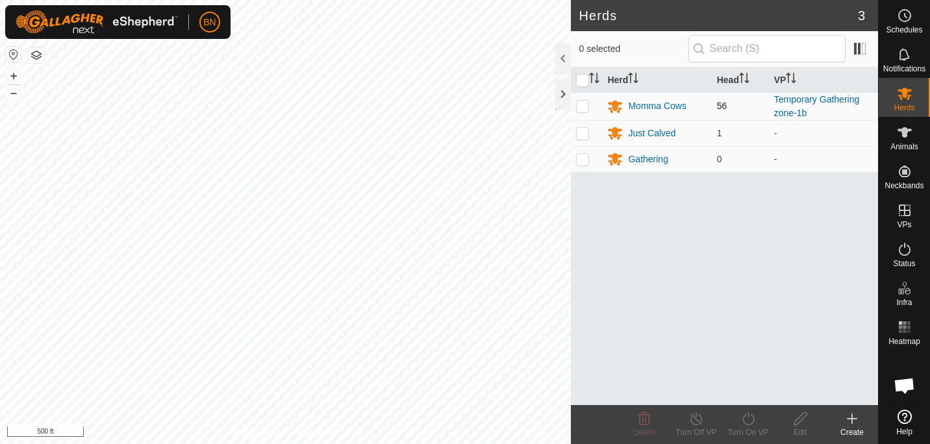
click at [580, 106] on p-checkbox at bounding box center [582, 106] width 13 height 10
checkbox input "true"
click at [743, 427] on div "Turn On VP" at bounding box center [748, 432] width 52 height 12
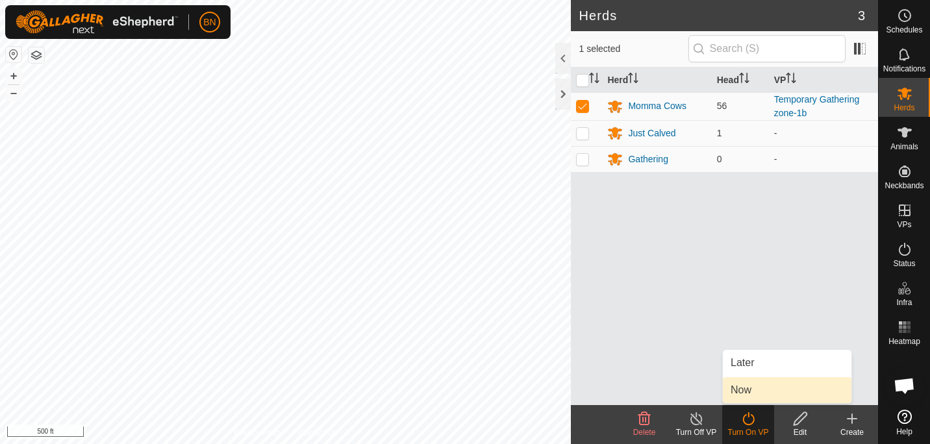
click at [743, 393] on link "Now" at bounding box center [787, 390] width 129 height 26
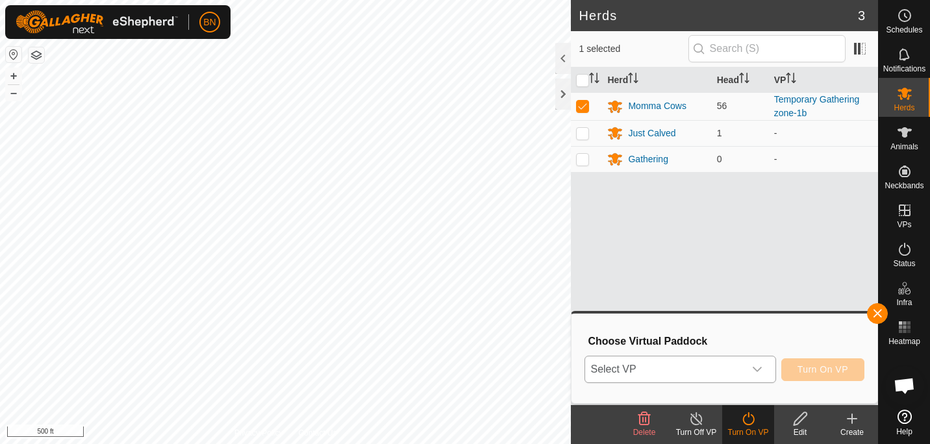
click at [760, 369] on icon "dropdown trigger" at bounding box center [757, 369] width 10 height 10
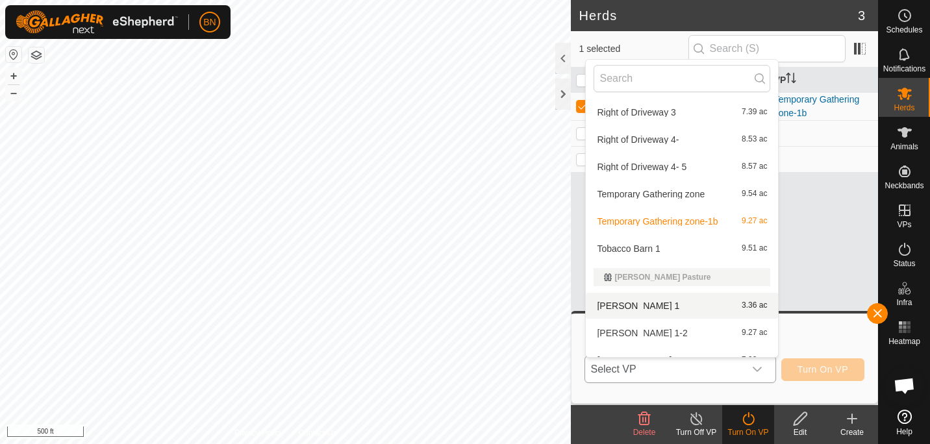
scroll to position [488, 0]
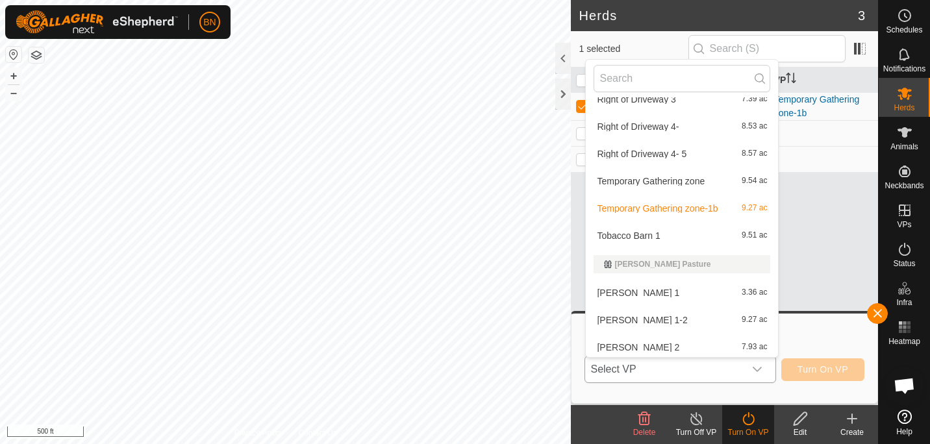
click at [645, 227] on li "Tobacco Barn 1 9.51 ac" at bounding box center [682, 236] width 192 height 26
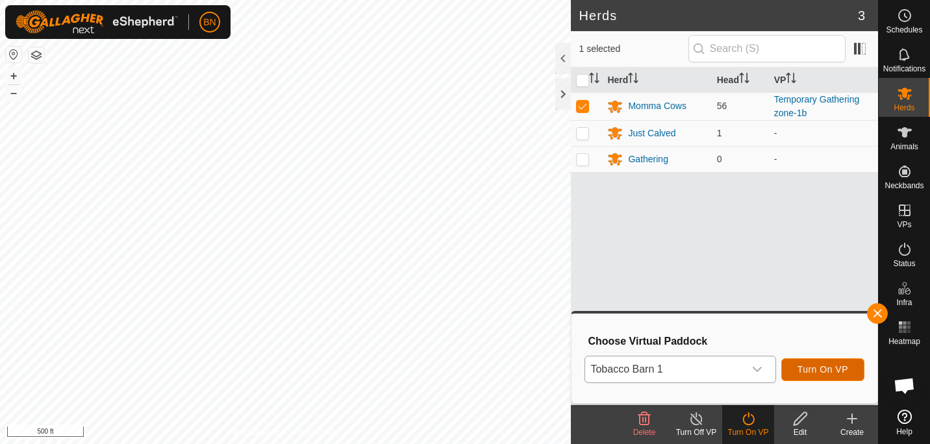
click at [811, 375] on span "Turn On VP" at bounding box center [822, 369] width 51 height 10
